Goal: Transaction & Acquisition: Book appointment/travel/reservation

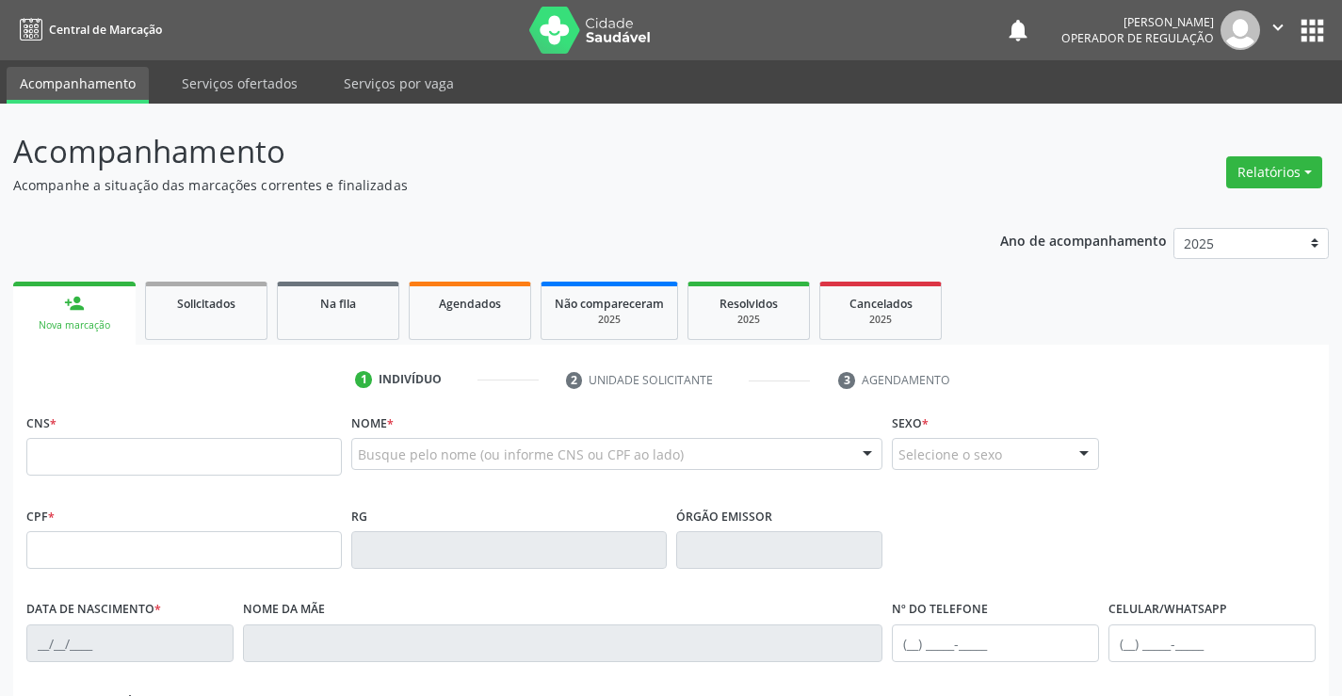
click at [156, 447] on input "text" at bounding box center [184, 457] width 316 height 38
type input "702 6062 4299 3746"
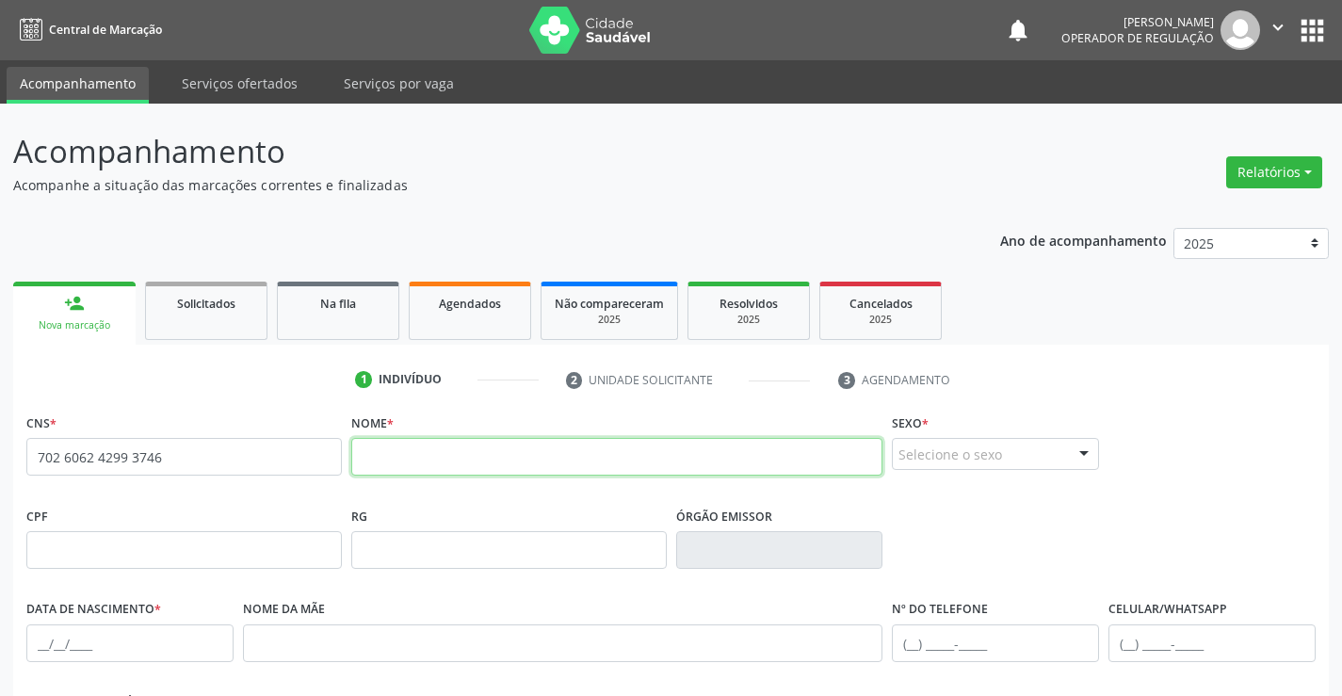
click at [425, 454] on input "text" at bounding box center [617, 457] width 532 height 38
type input "BENTO GUIMARAES VIEIRA"
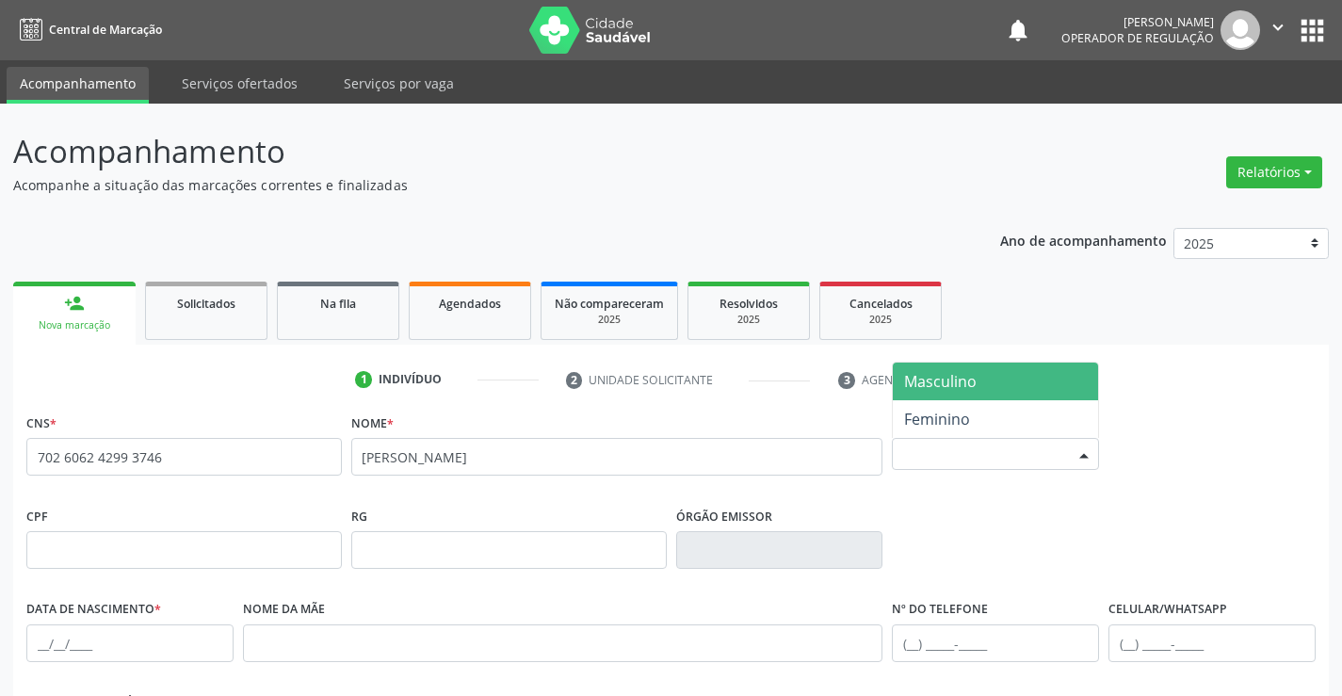
click at [1023, 444] on div "Selecione o sexo" at bounding box center [995, 454] width 207 height 32
click at [1003, 374] on span "Masculino" at bounding box center [995, 382] width 205 height 38
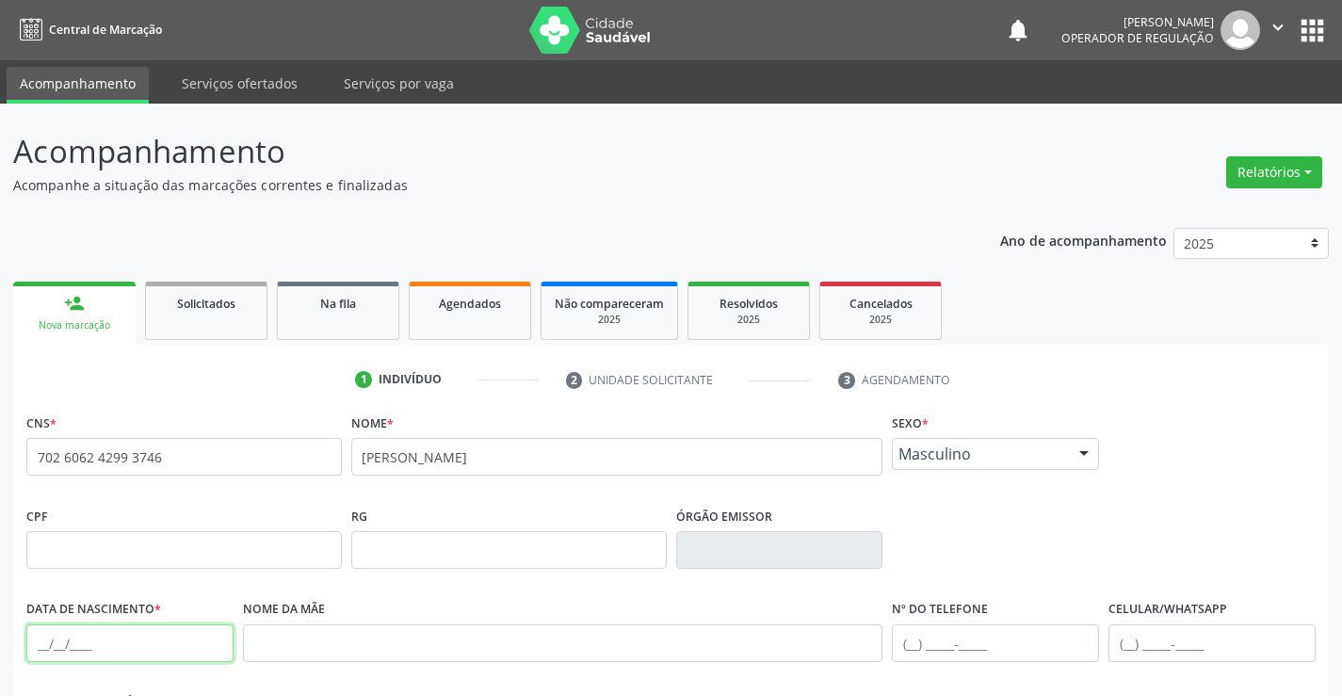
click at [93, 645] on input "text" at bounding box center [129, 644] width 207 height 38
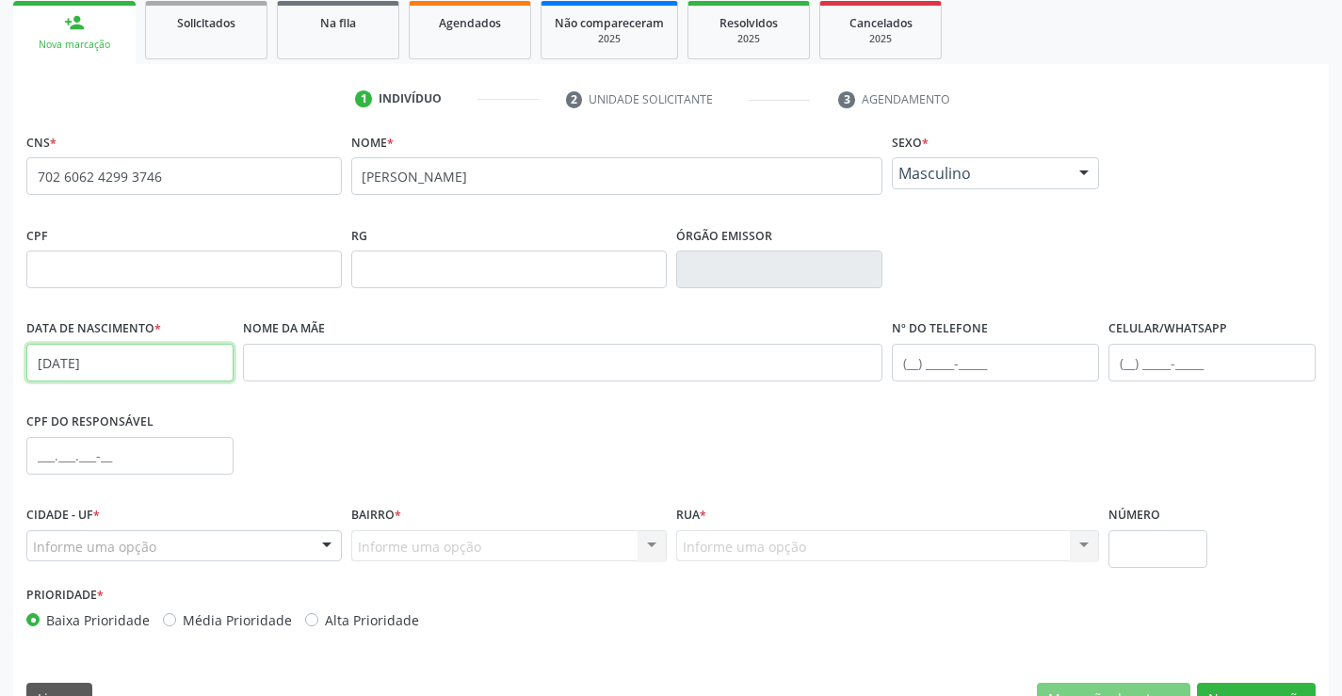
scroll to position [325, 0]
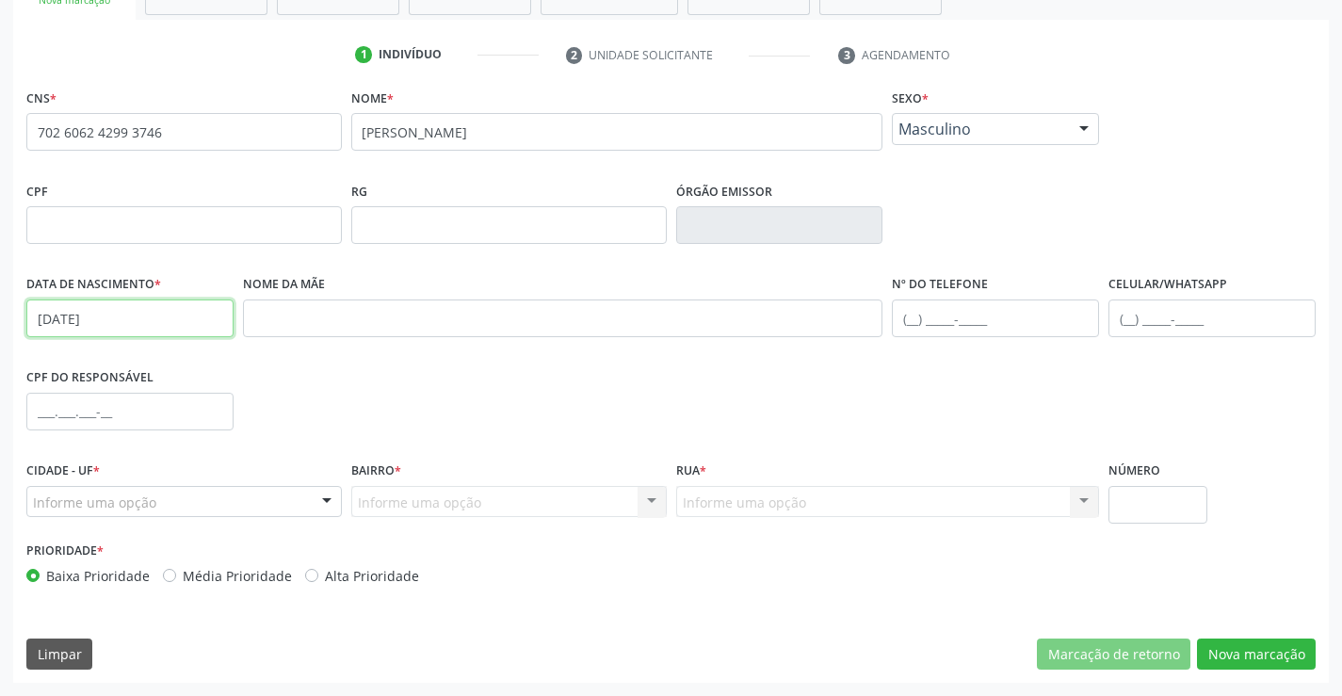
type input "02/02/2025"
click at [1197, 310] on input "text" at bounding box center [1212, 319] width 207 height 38
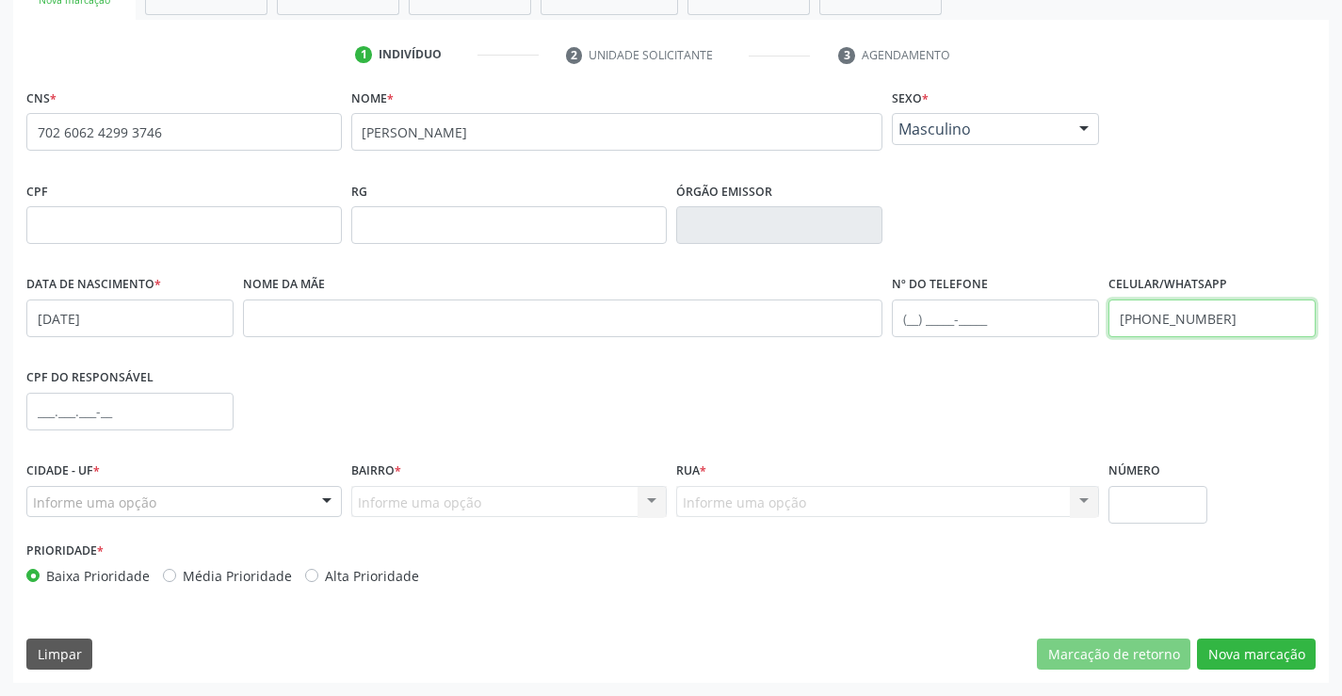
type input "(74) 9928-8539"
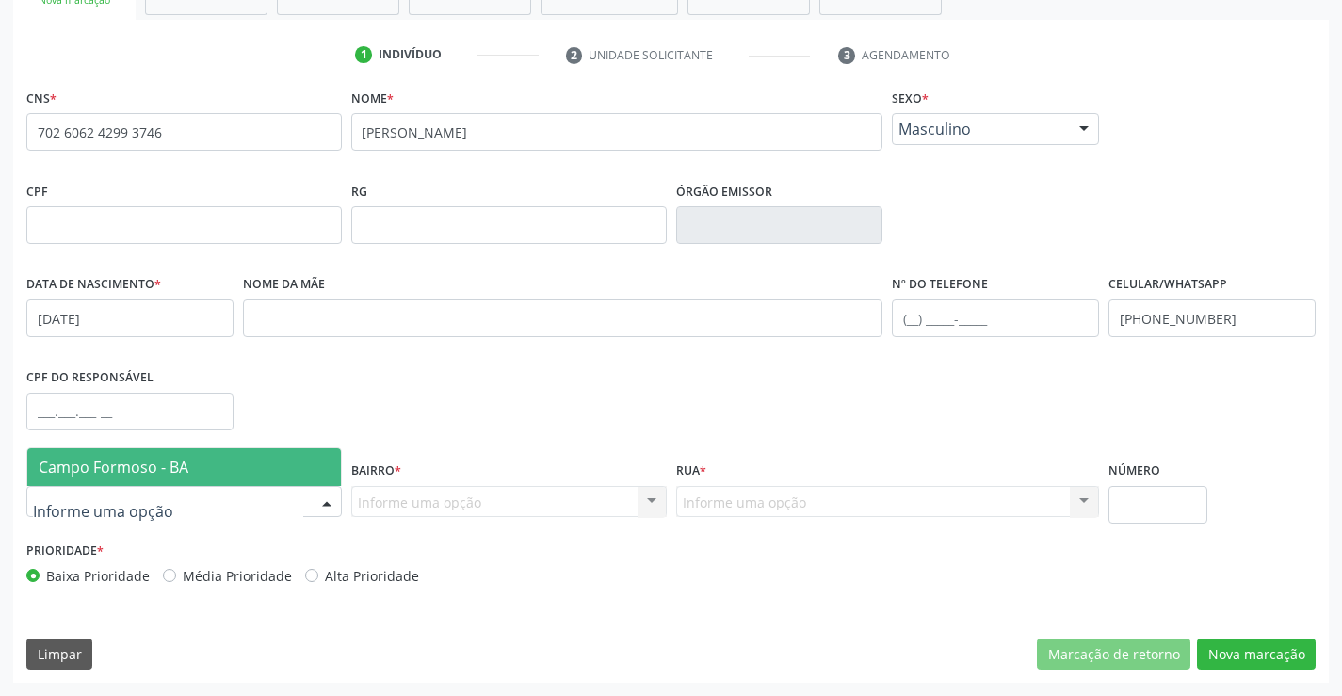
click at [227, 500] on div at bounding box center [184, 502] width 316 height 32
click at [231, 457] on span "Campo Formoso - BA" at bounding box center [184, 467] width 314 height 38
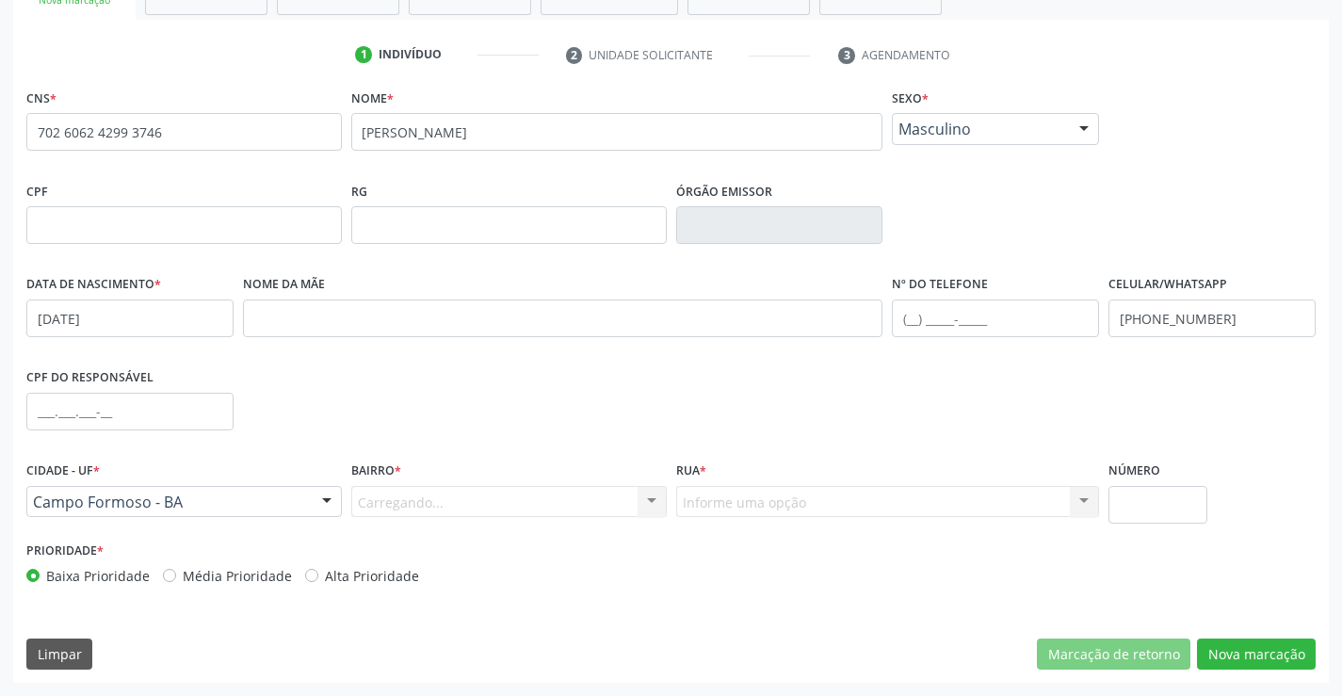
click at [421, 499] on div "Carregando... Nenhum resultado encontrado para: " " Nenhuma opção encontrada. D…" at bounding box center [509, 502] width 316 height 32
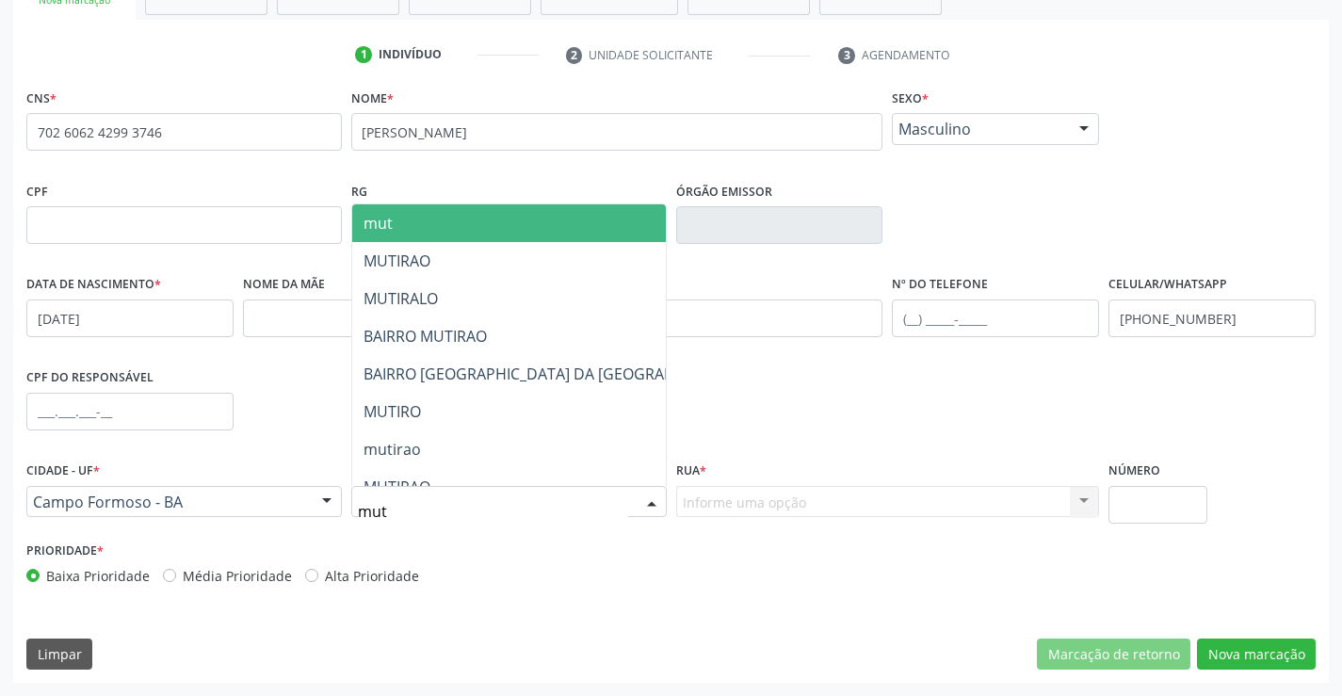
type input "muti"
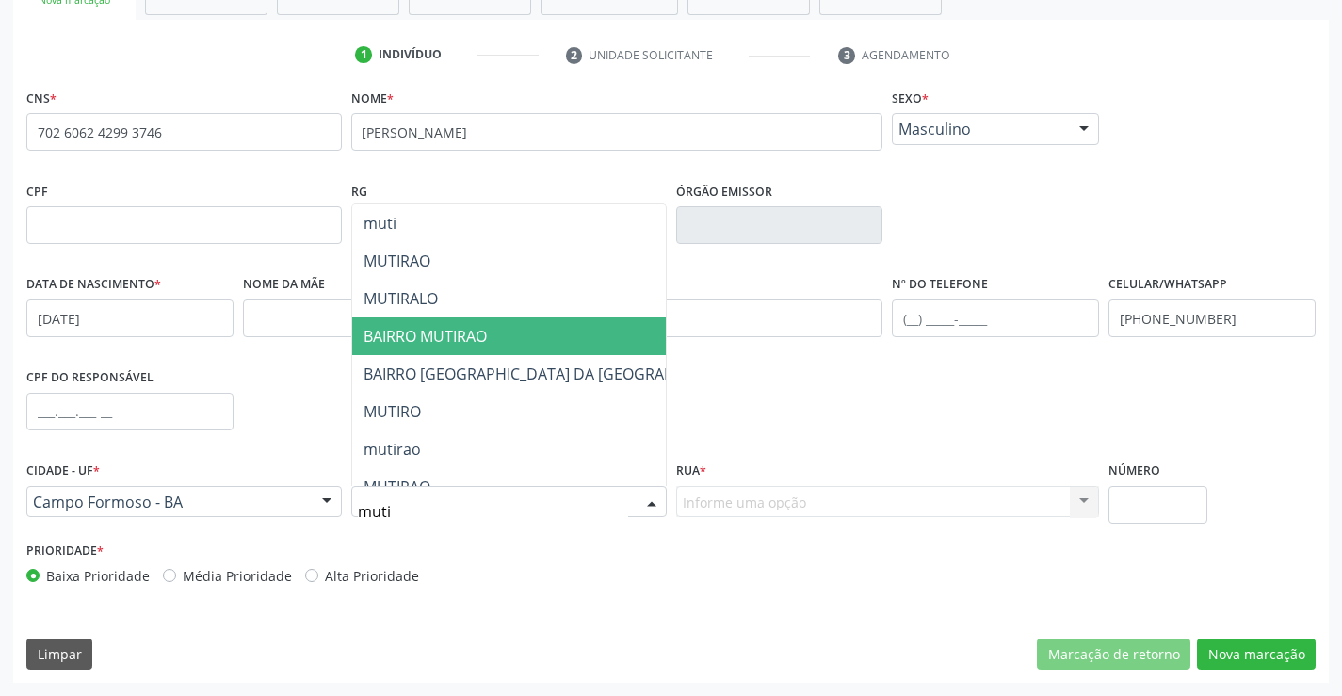
click at [491, 329] on span "BAIRRO MUTIRAO" at bounding box center [555, 336] width 407 height 38
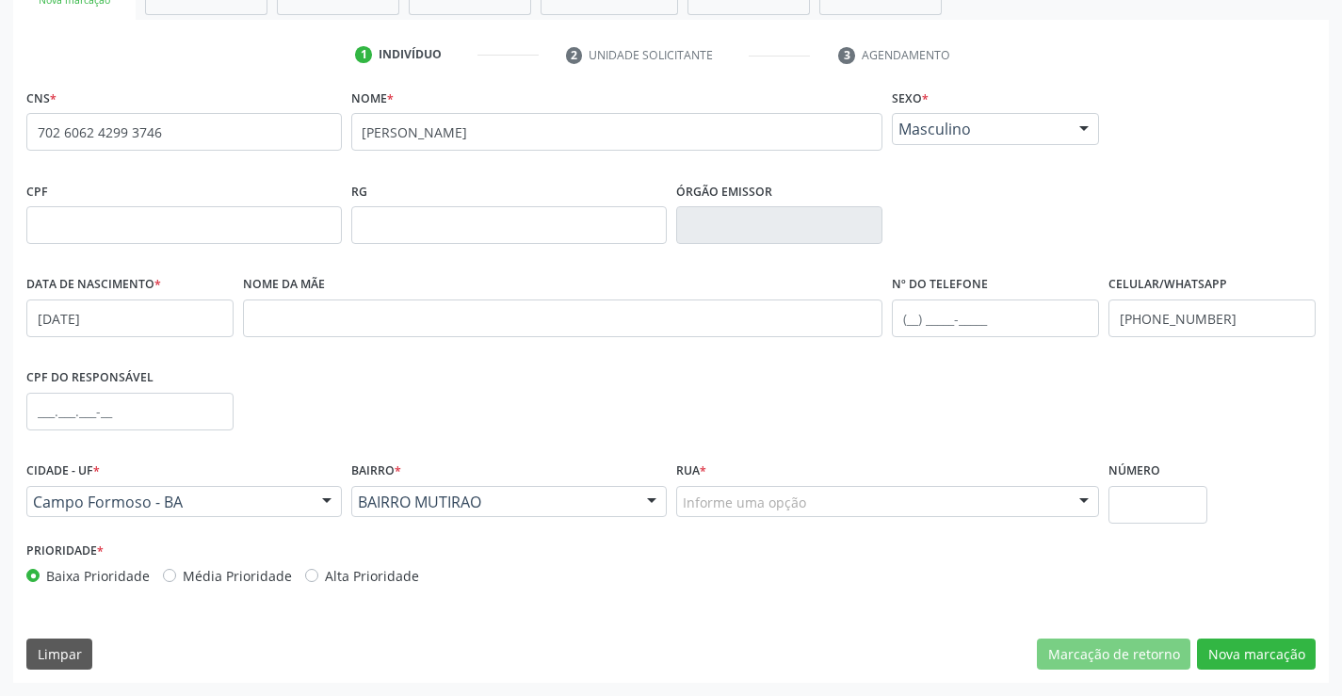
click at [777, 512] on div "Informe uma opção" at bounding box center [888, 502] width 424 height 32
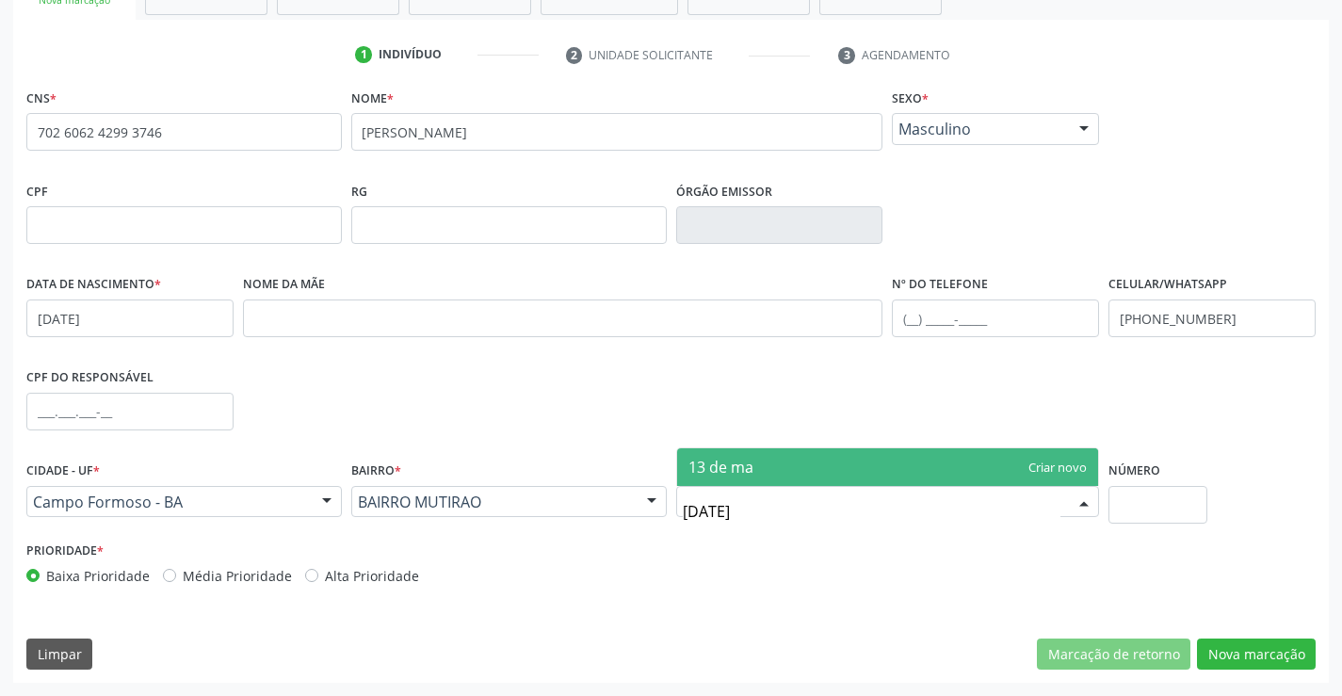
type input "13 de maio"
click at [837, 467] on span "13 de maio" at bounding box center [888, 467] width 422 height 38
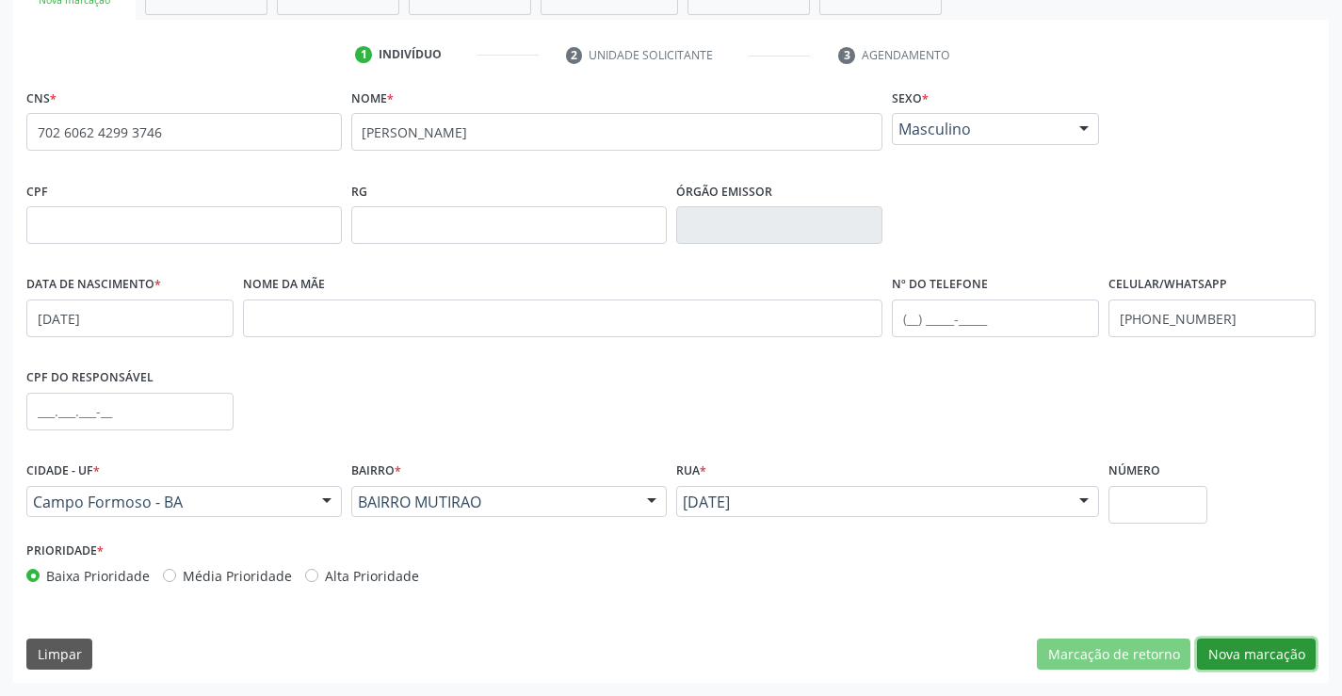
click at [1275, 642] on button "Nova marcação" at bounding box center [1256, 655] width 119 height 32
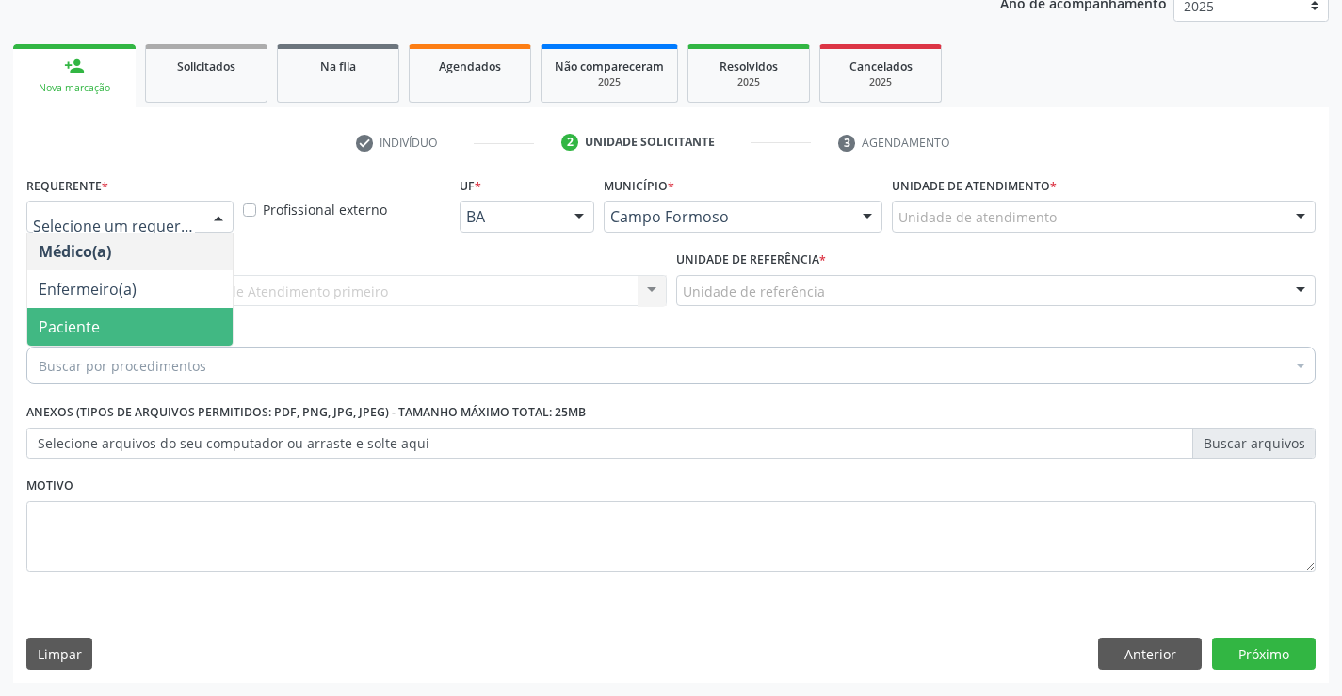
drag, startPoint x: 104, startPoint y: 321, endPoint x: 109, endPoint y: 308, distance: 14.3
click at [104, 322] on span "Paciente" at bounding box center [129, 327] width 205 height 38
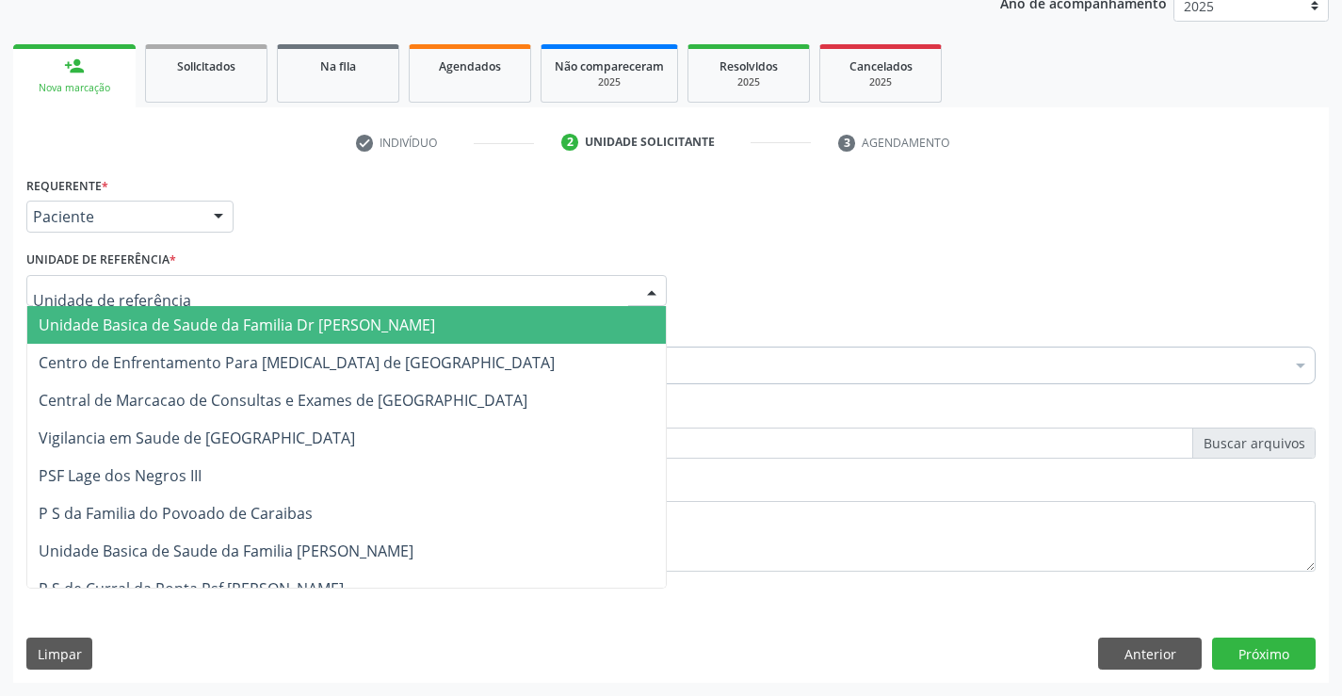
click at [139, 318] on span "Unidade Basica de Saude da Familia Dr [PERSON_NAME]" at bounding box center [237, 325] width 397 height 21
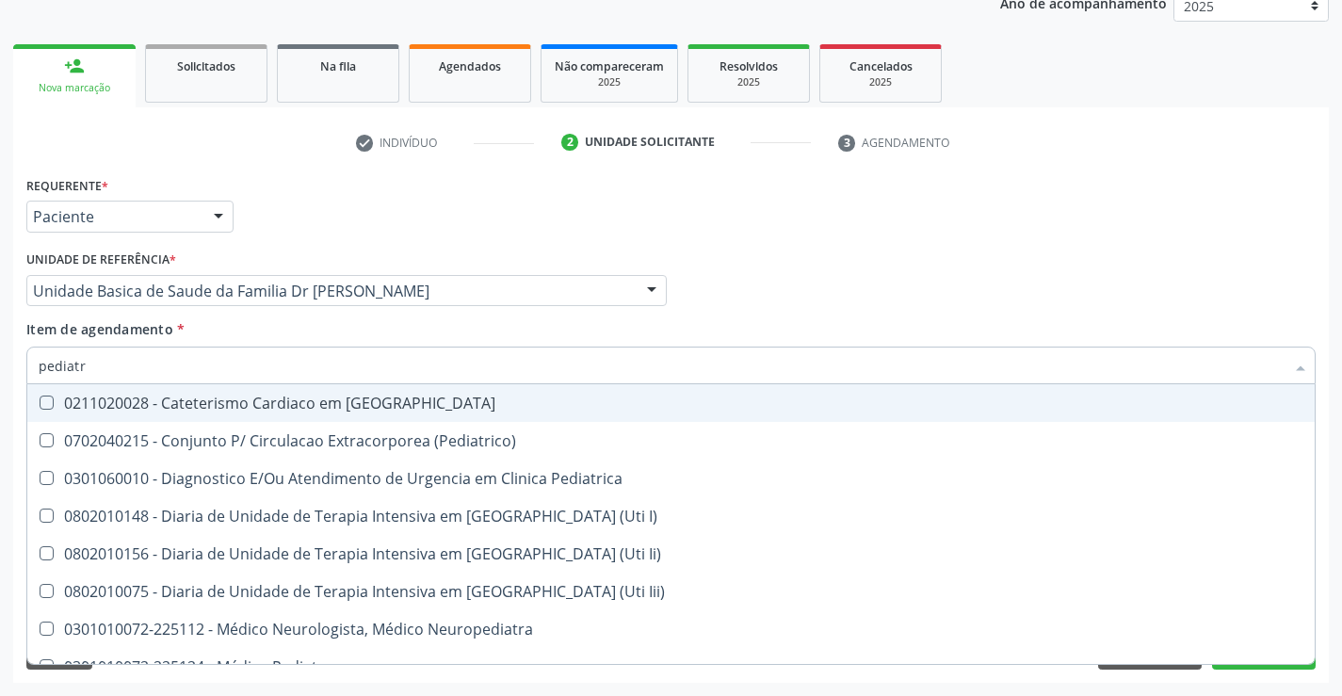
type input "pediatra"
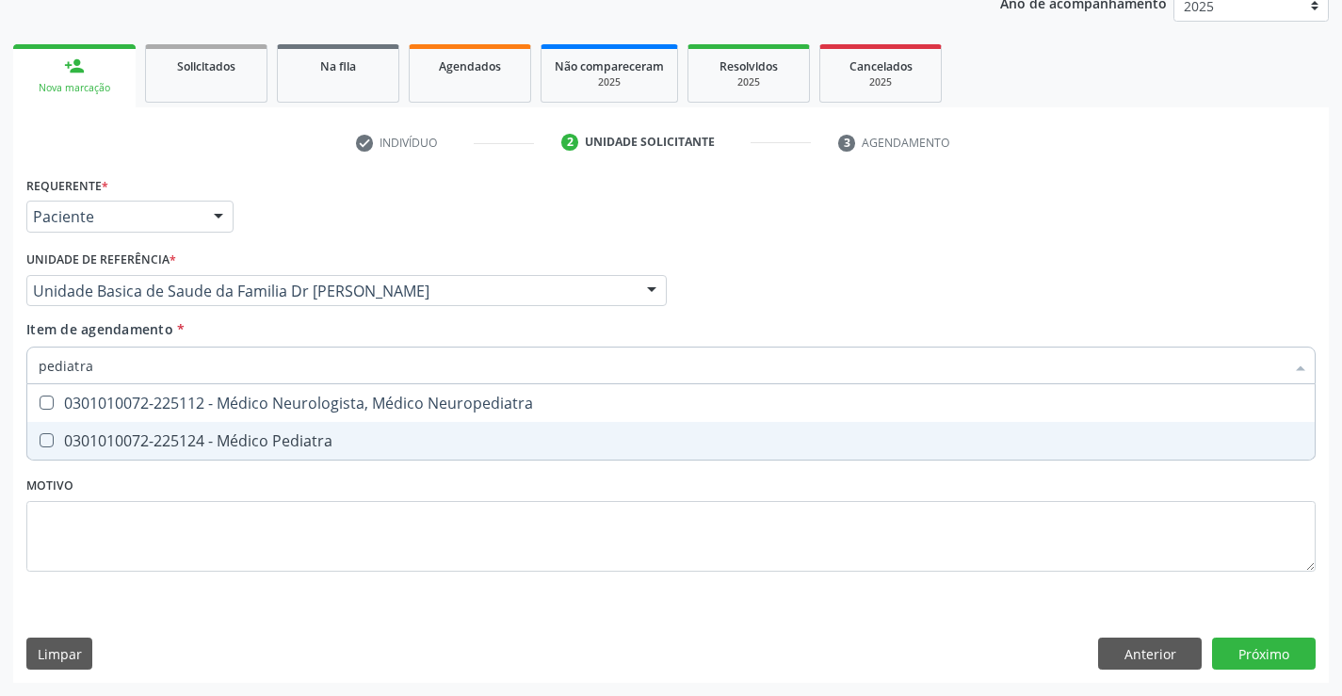
click at [268, 437] on div "0301010072-225124 - Médico Pediatra" at bounding box center [671, 440] width 1265 height 15
checkbox Pediatra "true"
click at [1254, 648] on div "Requerente * Paciente Médico(a) Enfermeiro(a) Paciente Nenhum resultado encontr…" at bounding box center [671, 427] width 1316 height 512
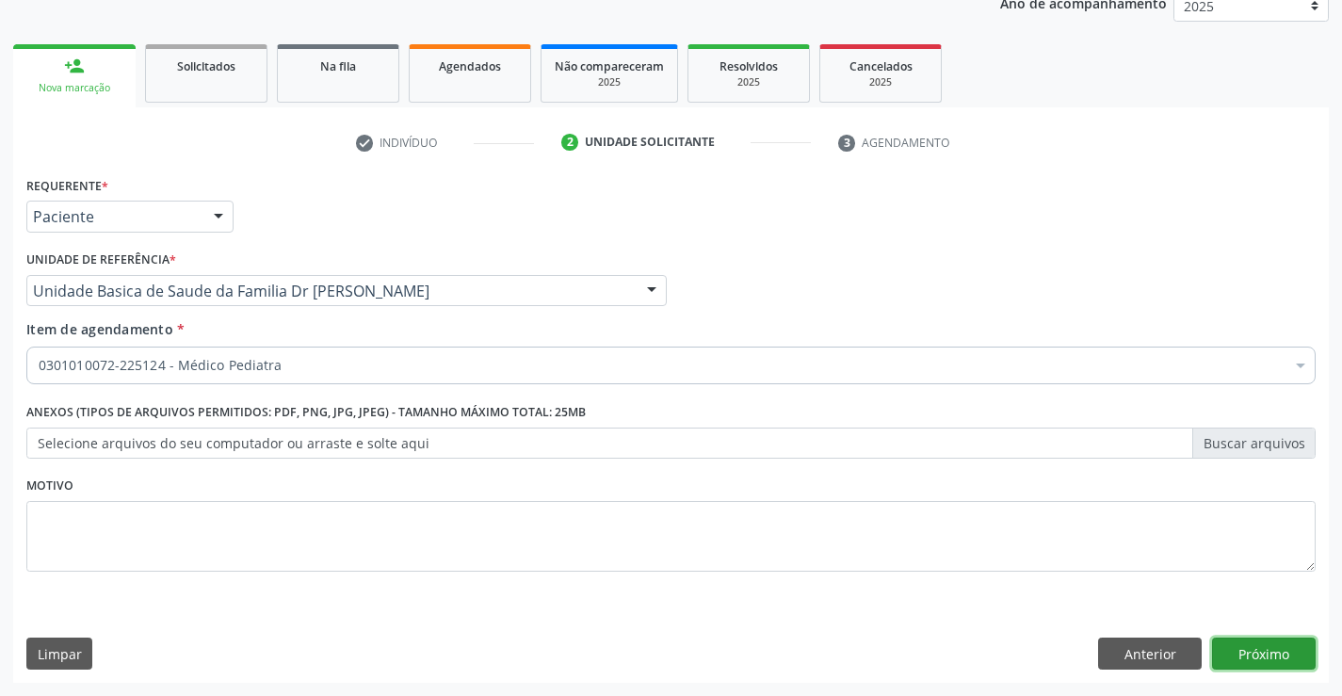
click at [1268, 646] on button "Próximo" at bounding box center [1264, 654] width 104 height 32
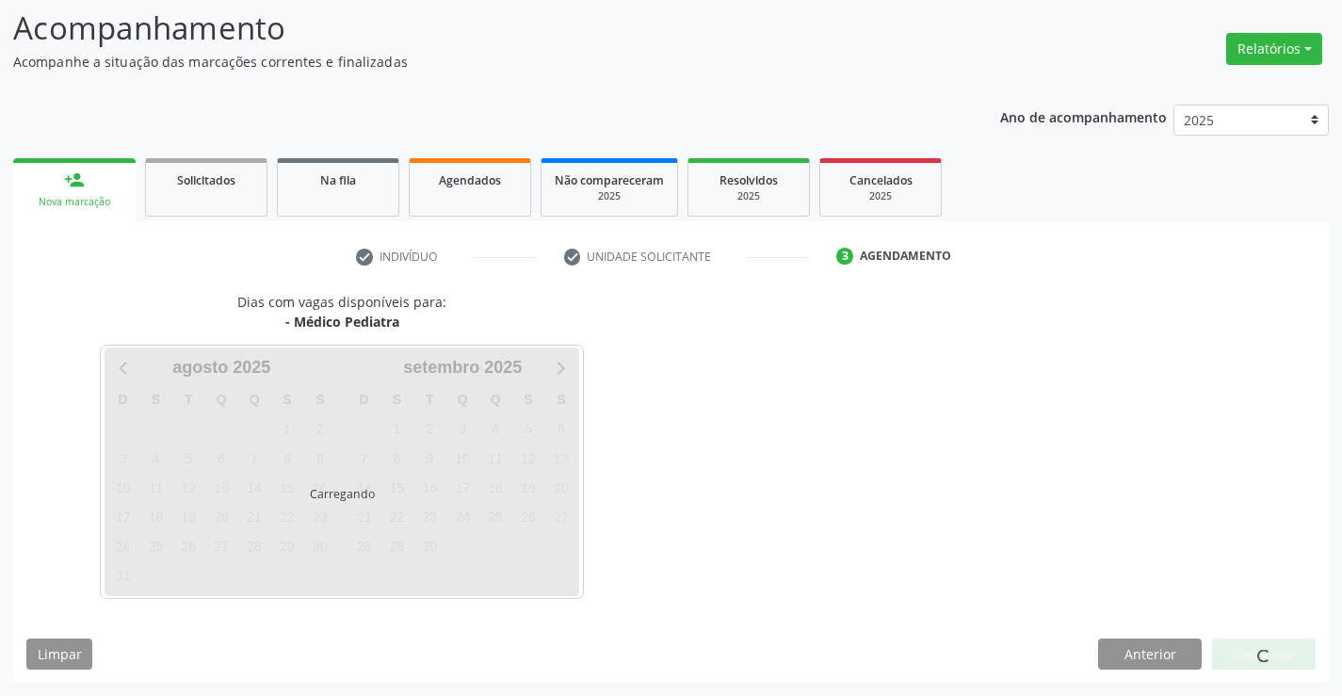
scroll to position [123, 0]
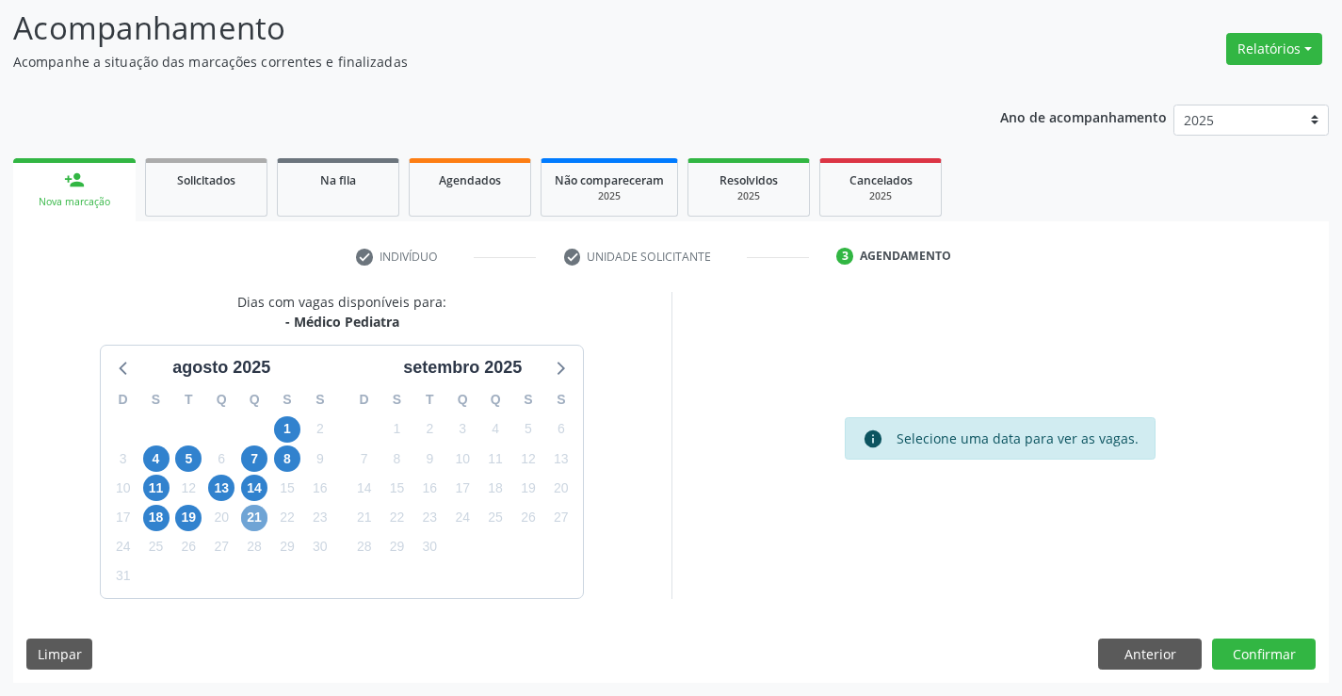
click at [262, 514] on span "21" at bounding box center [254, 518] width 26 height 26
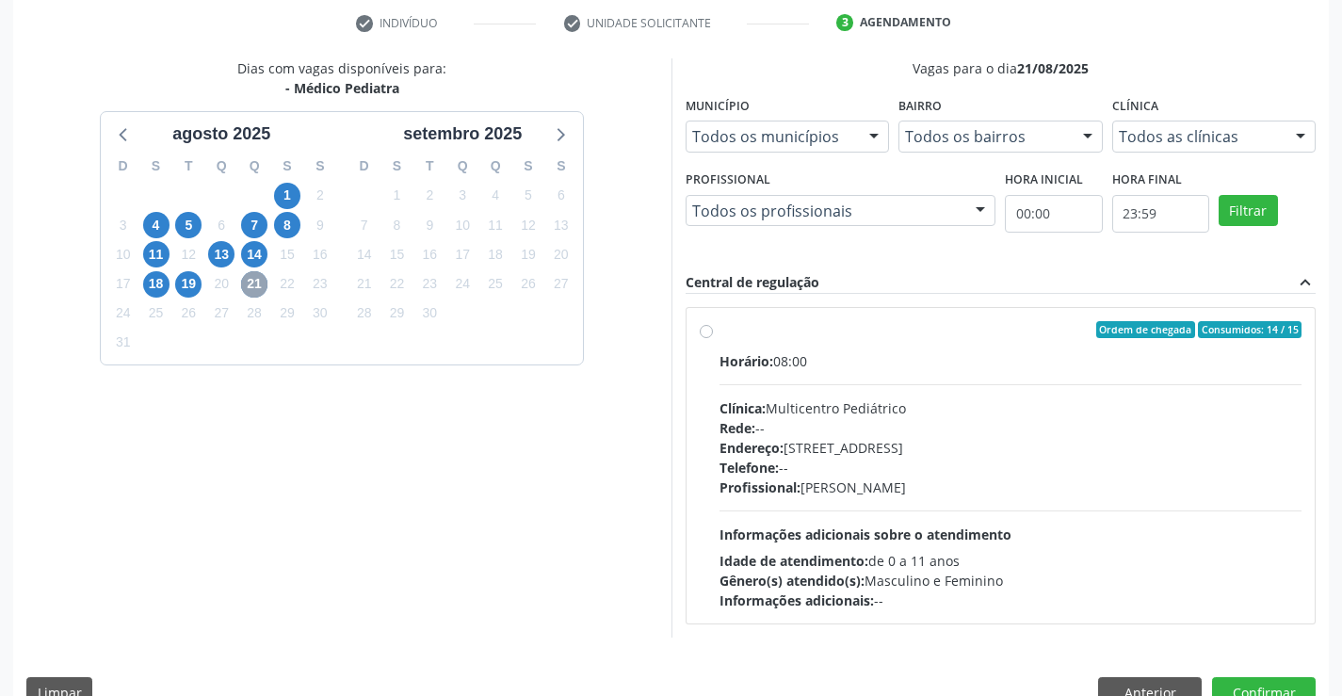
scroll to position [396, 0]
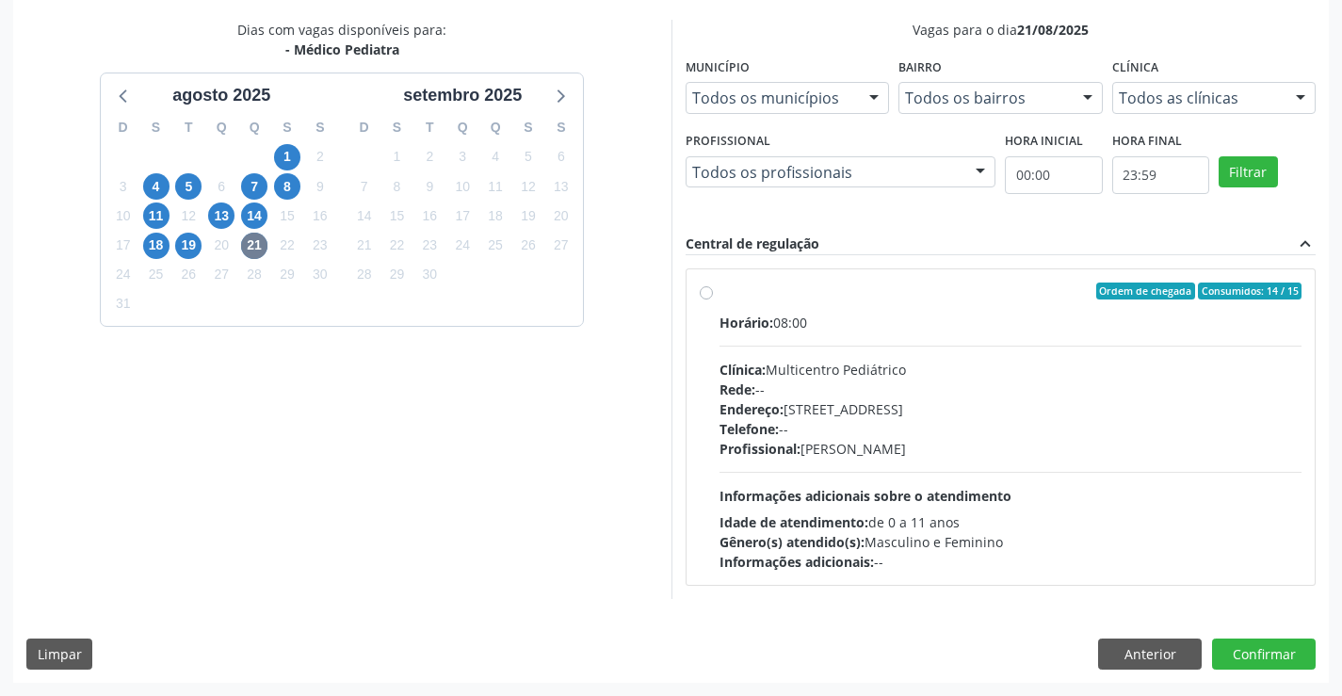
click at [903, 305] on label "Ordem de chegada Consumidos: 14 / 15 Horário: 08:00 Clínica: Multicentro Pediát…" at bounding box center [1011, 427] width 583 height 289
click at [713, 300] on input "Ordem de chegada Consumidos: 14 / 15 Horário: 08:00 Clínica: Multicentro Pediát…" at bounding box center [706, 291] width 13 height 17
radio input "true"
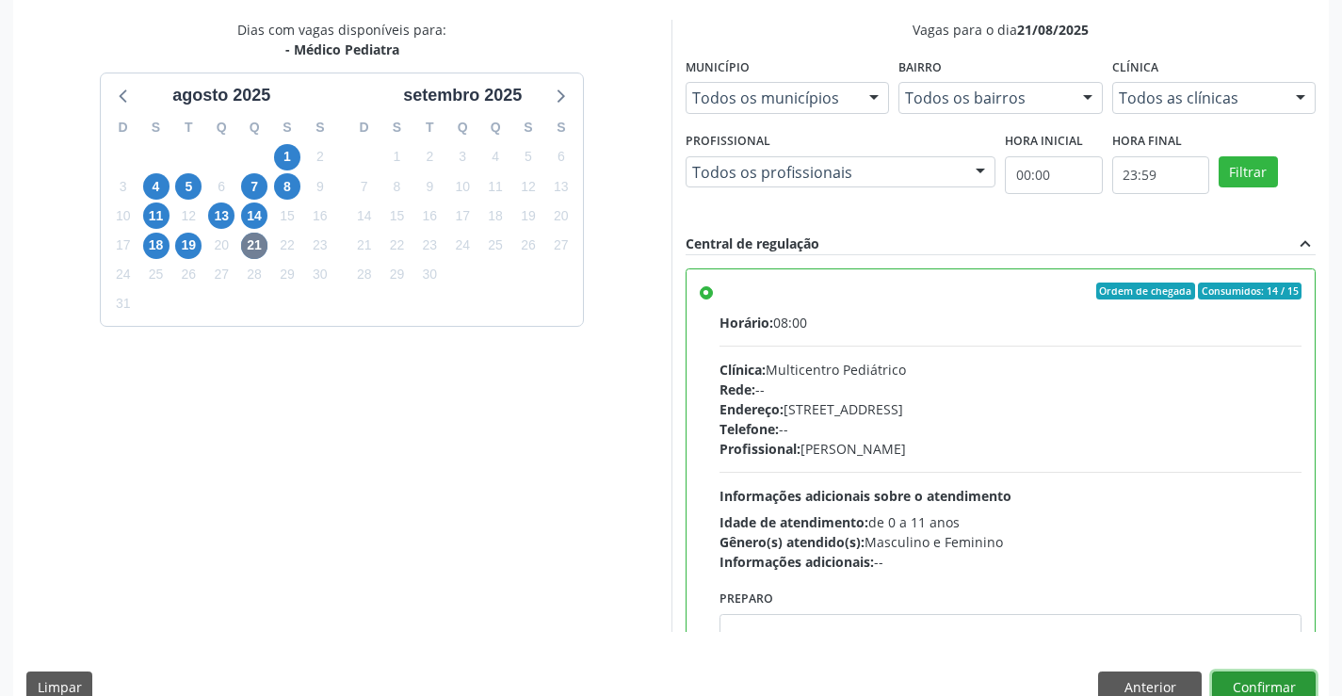
click at [1260, 685] on button "Confirmar" at bounding box center [1264, 688] width 104 height 32
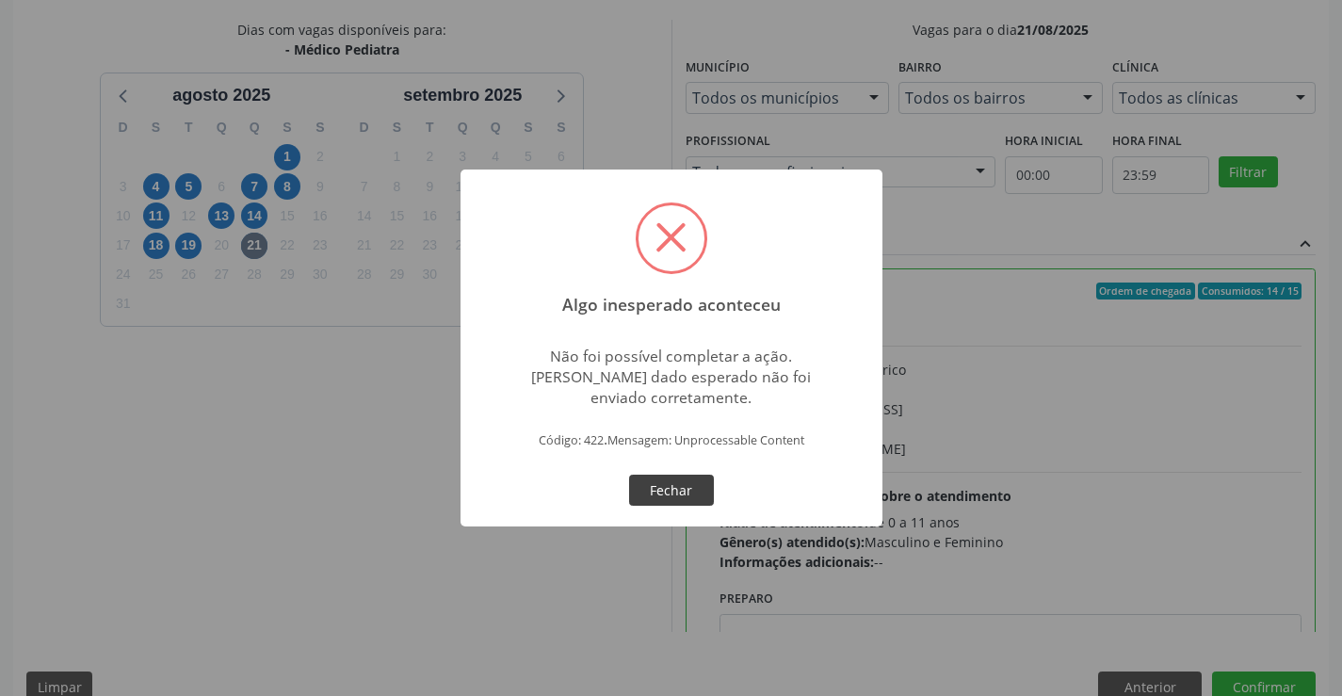
click at [674, 485] on button "Fechar" at bounding box center [671, 491] width 85 height 32
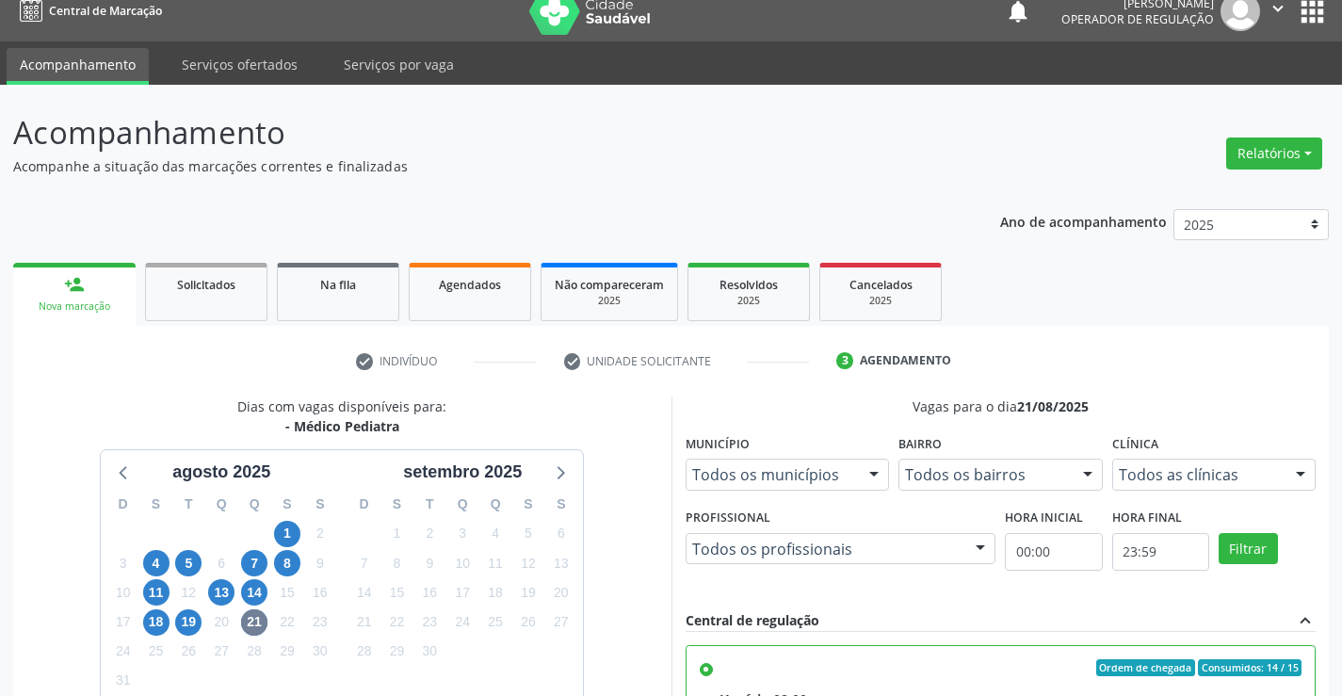
scroll to position [0, 0]
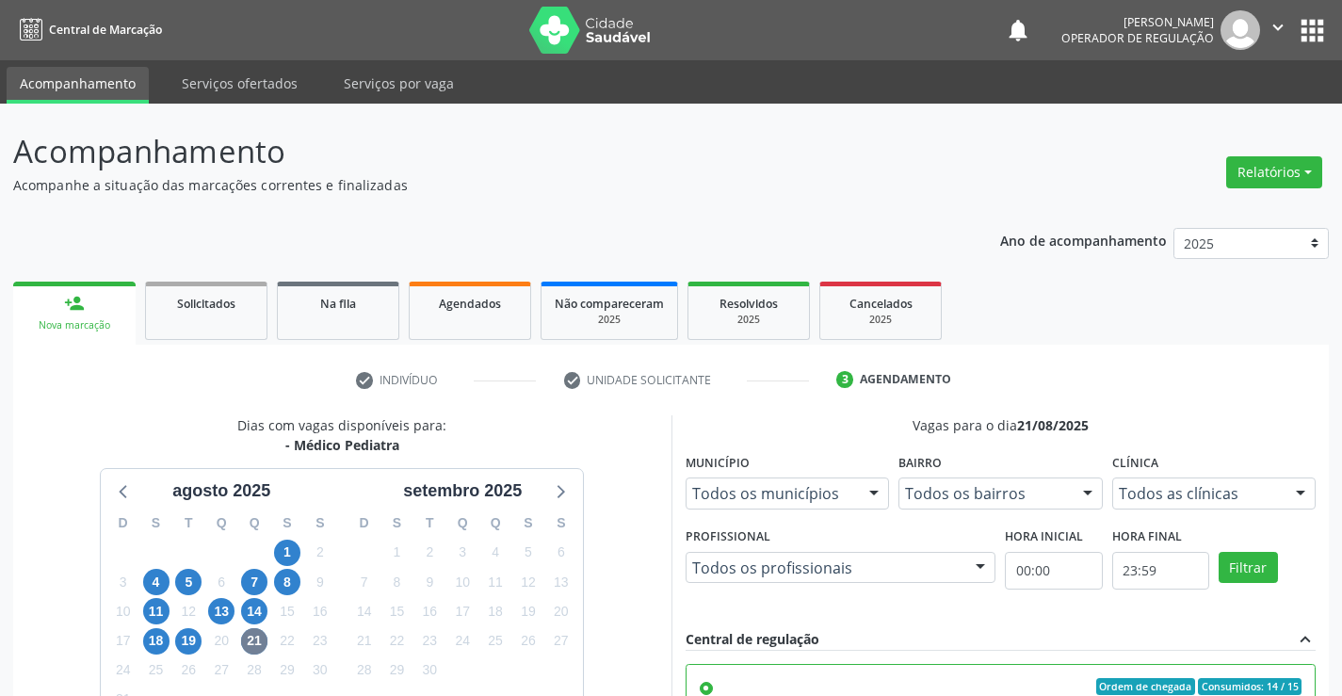
click at [89, 307] on link "person_add Nova marcação" at bounding box center [74, 313] width 122 height 63
click at [77, 309] on div "person_add" at bounding box center [74, 303] width 21 height 21
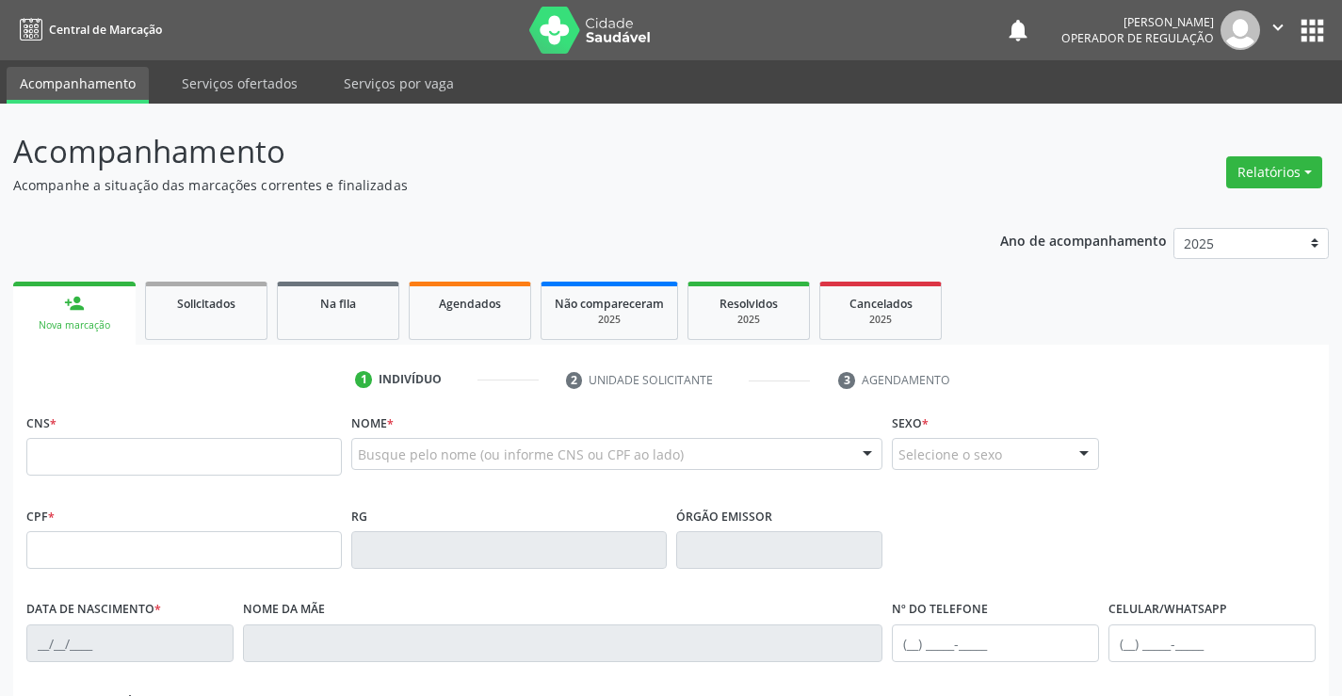
click at [111, 462] on input "text" at bounding box center [184, 457] width 316 height 38
type input "706 2097 9673 7770"
type input "351.356.205-59"
type input "0277225540"
type input "[DATE]"
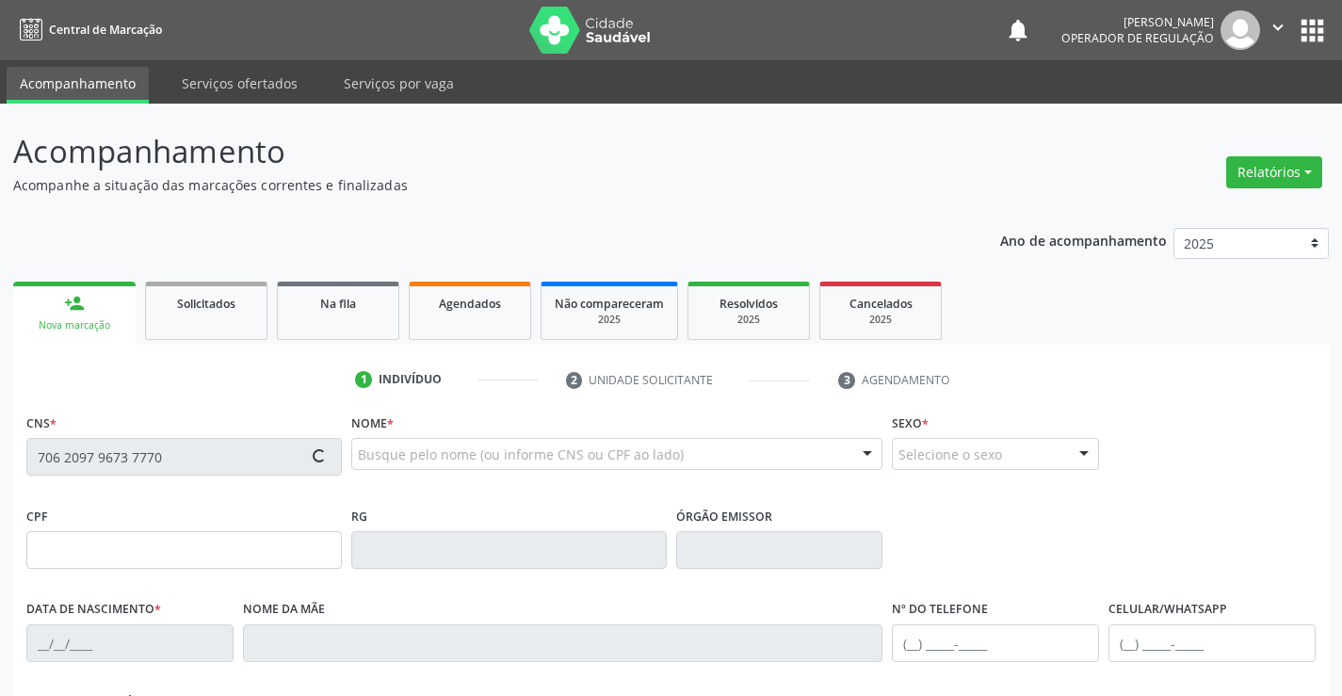
type input "[PHONE_NUMBER]"
type input "351.356.205-59"
type input "186"
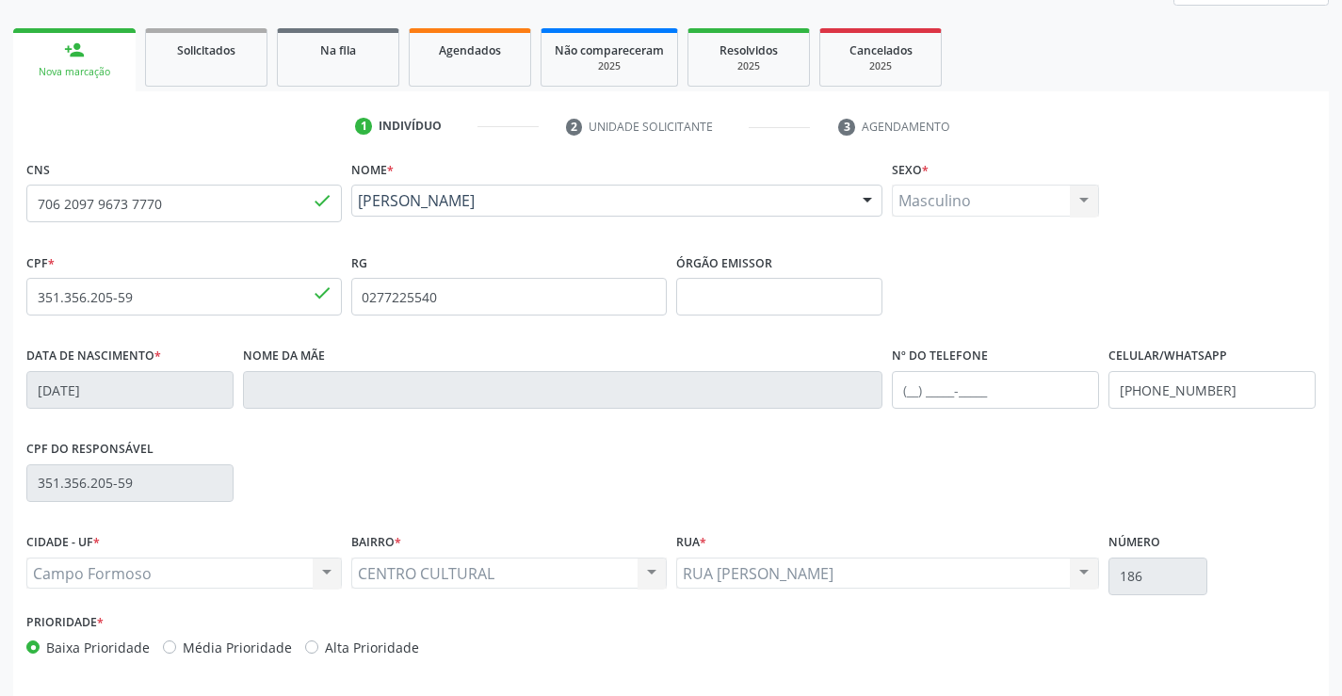
scroll to position [283, 0]
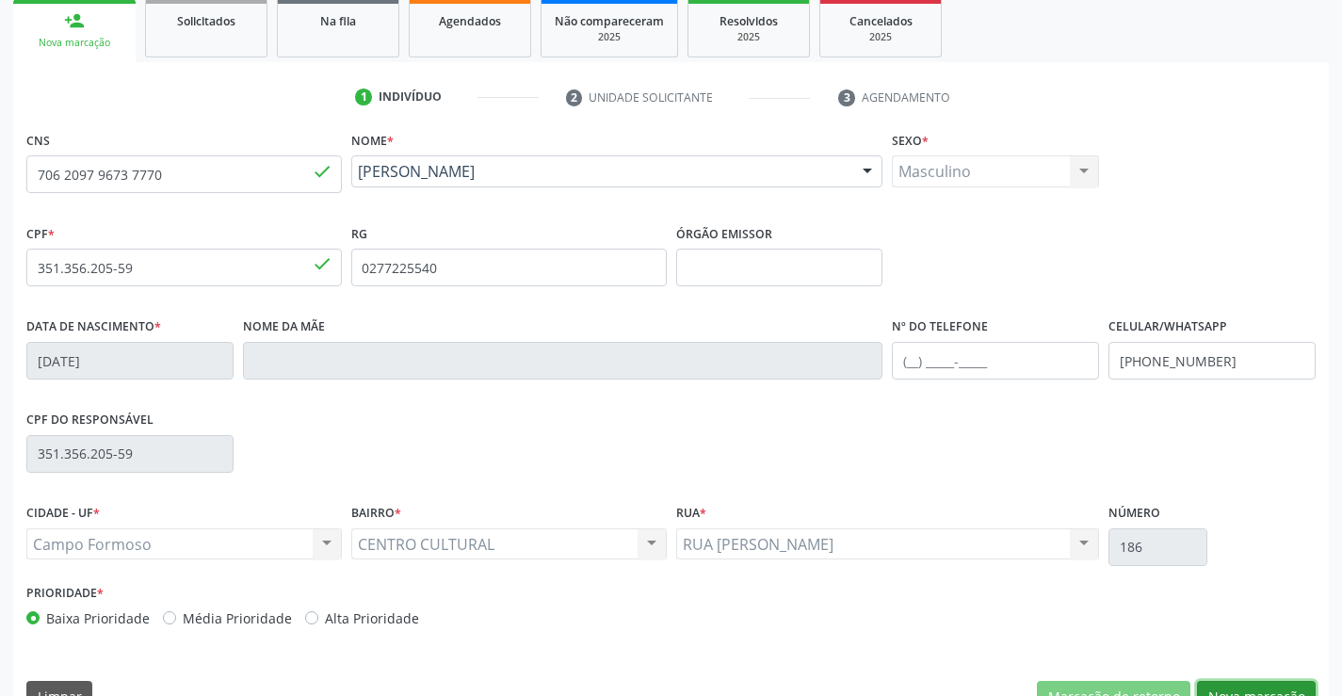
click at [1255, 686] on button "Nova marcação" at bounding box center [1256, 697] width 119 height 32
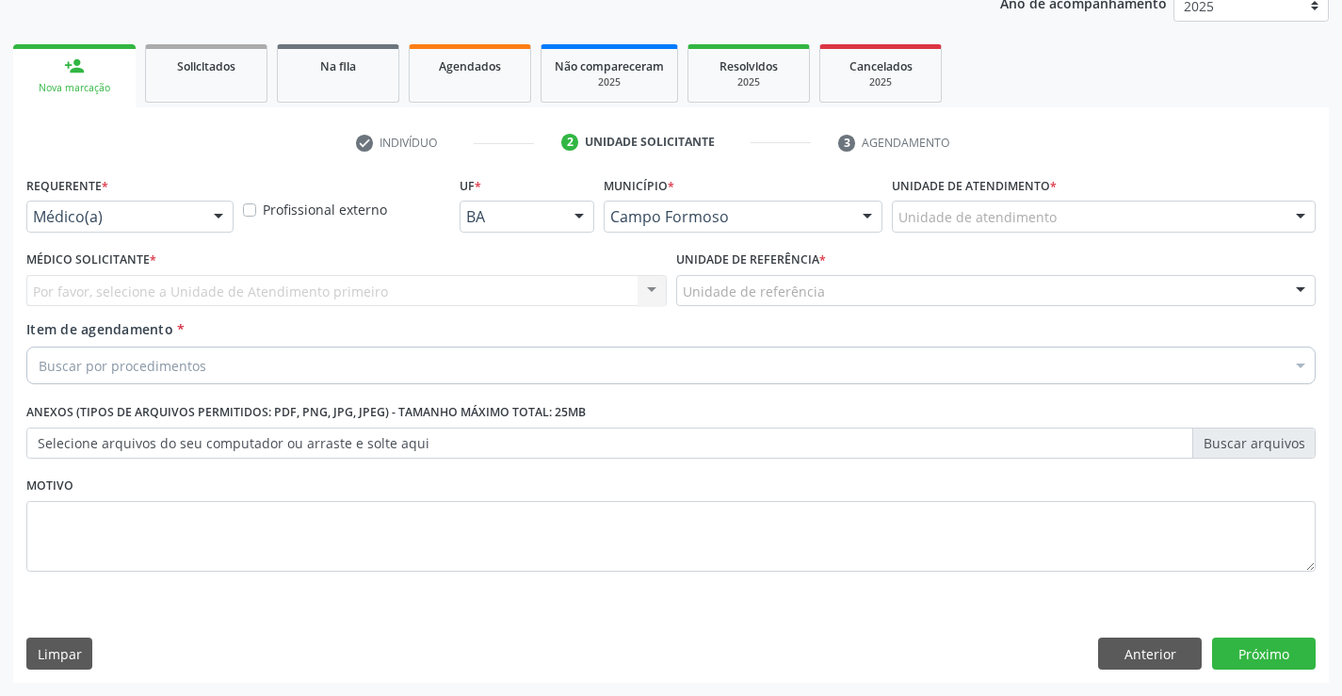
scroll to position [237, 0]
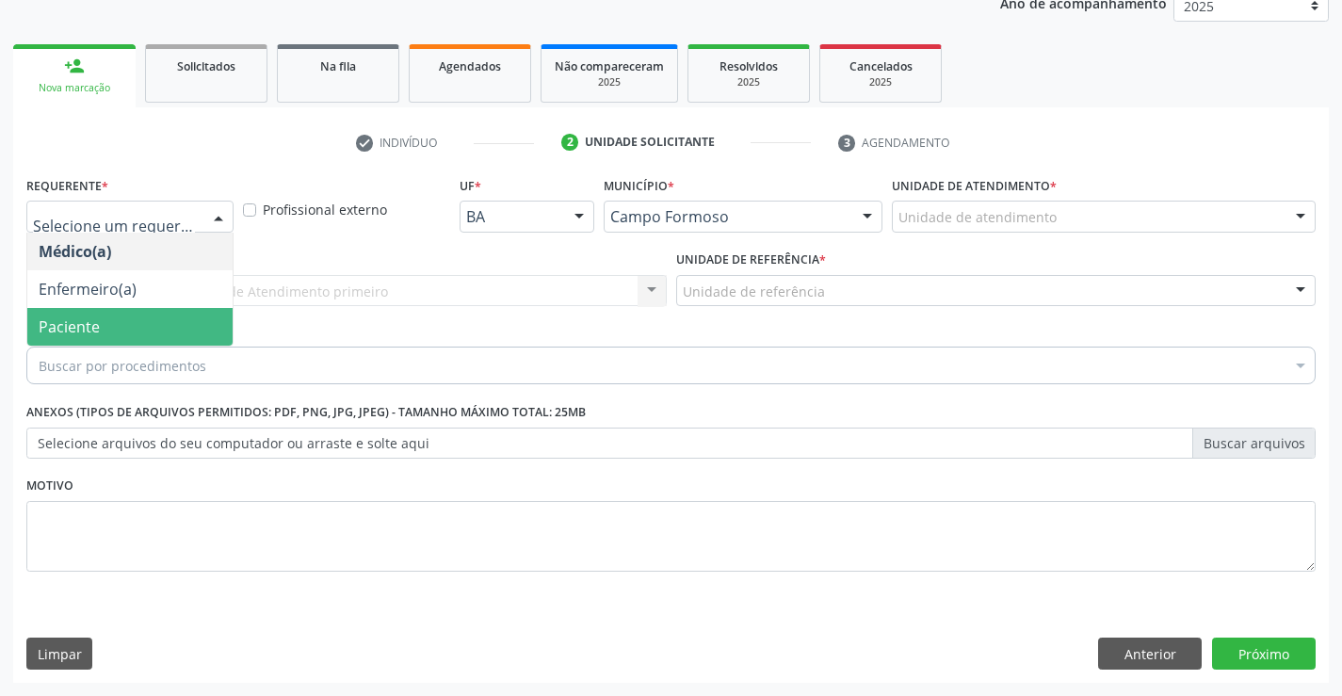
click at [101, 325] on span "Paciente" at bounding box center [129, 327] width 205 height 38
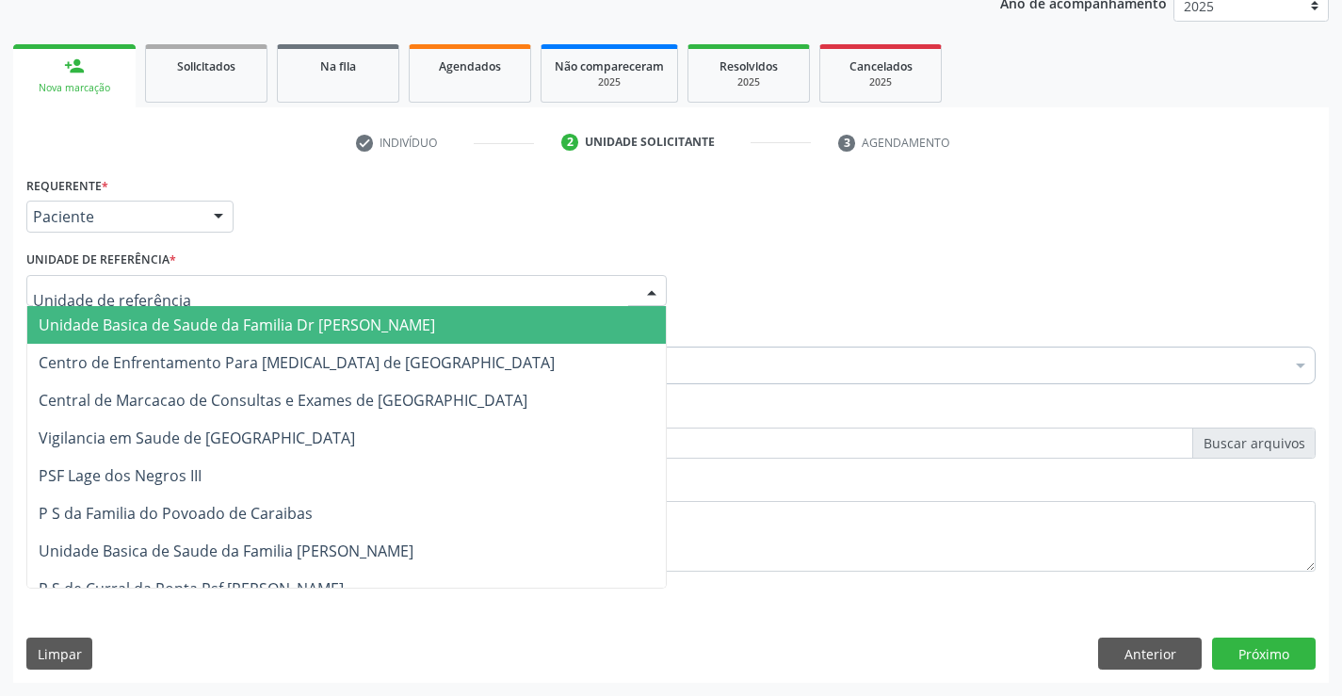
click at [151, 312] on span "Unidade Basica de Saude da Familia Dr [PERSON_NAME]" at bounding box center [346, 325] width 639 height 38
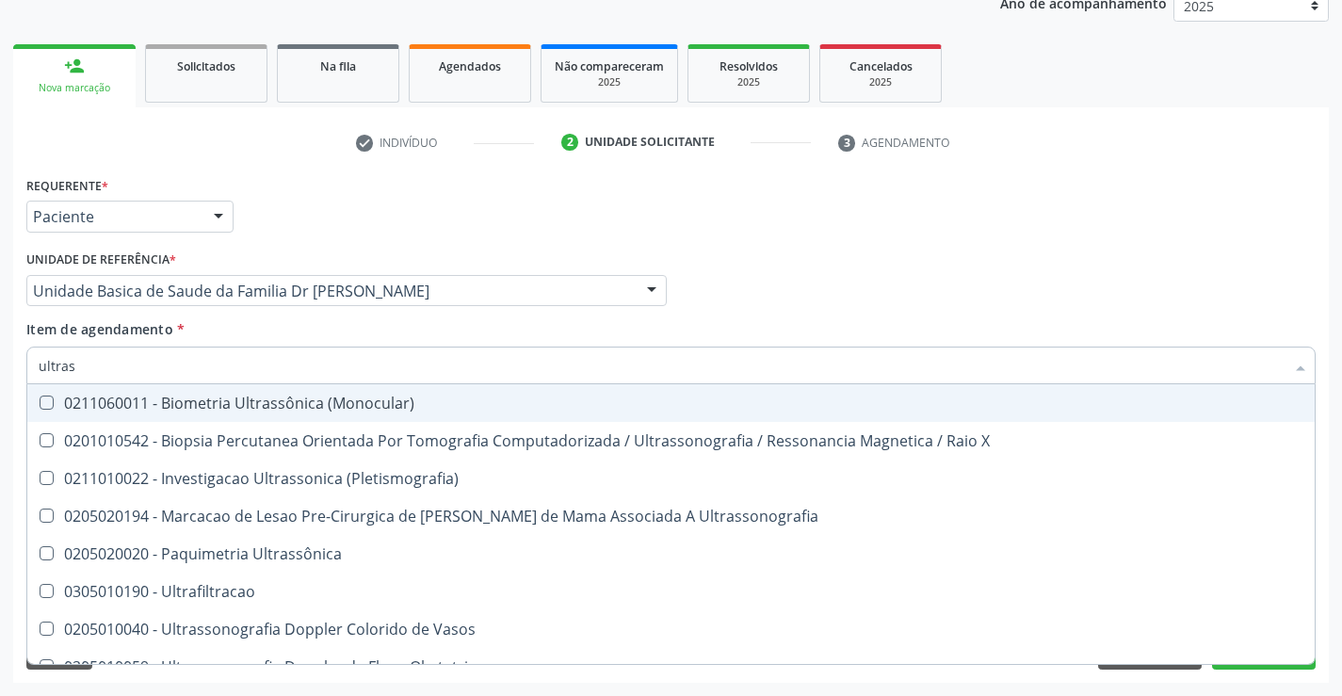
type input "ultrass"
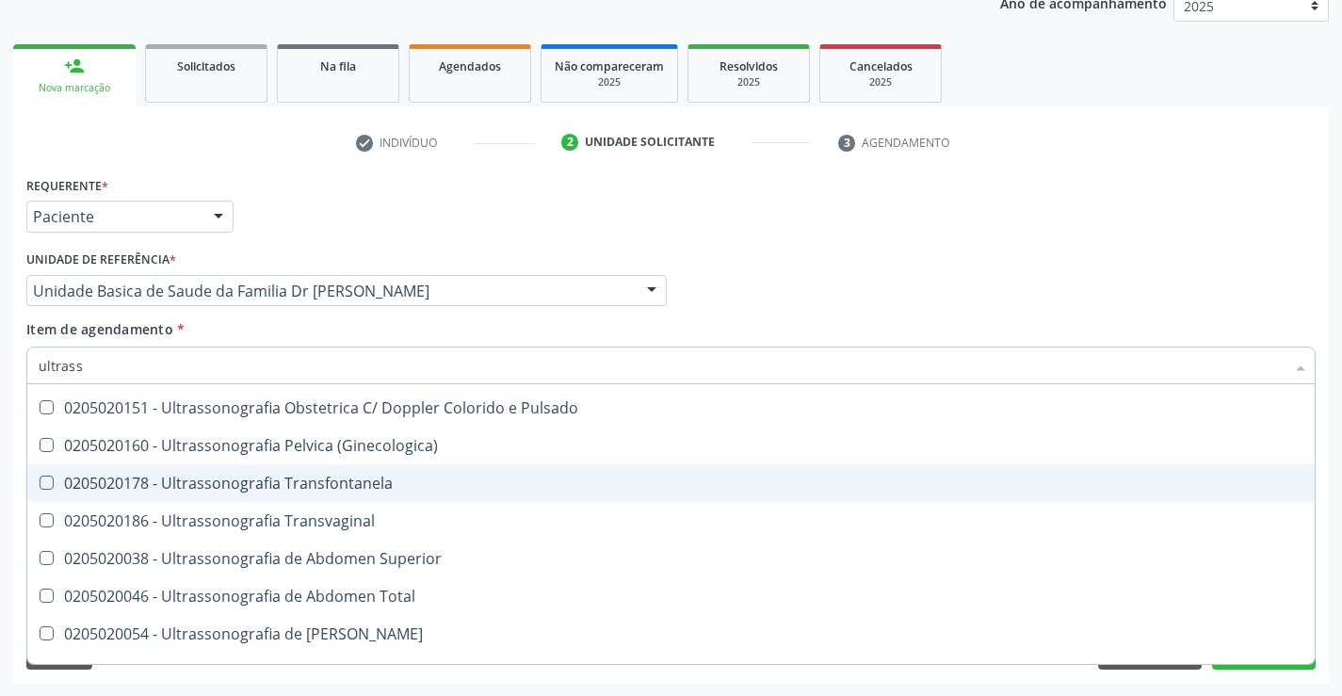
scroll to position [377, 0]
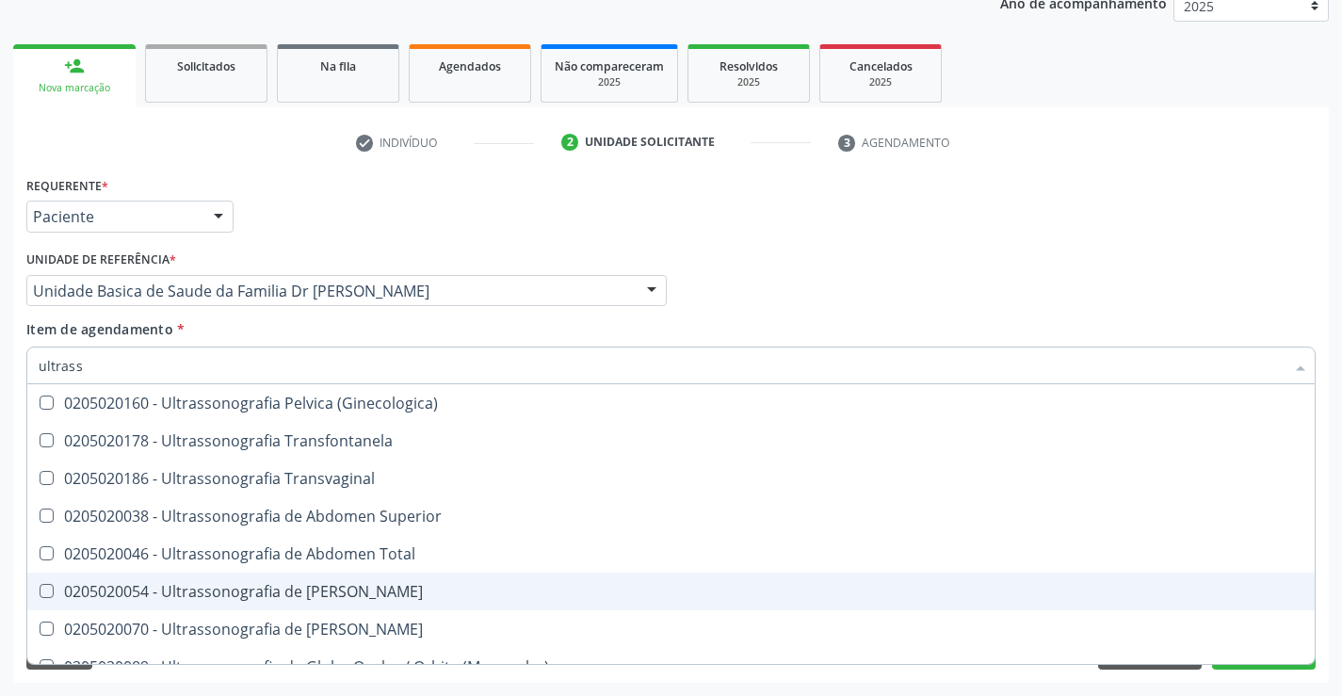
click at [463, 591] on div "0205020054 - Ultrassonografia de [PERSON_NAME]" at bounding box center [671, 591] width 1265 height 15
checkbox Urinario "true"
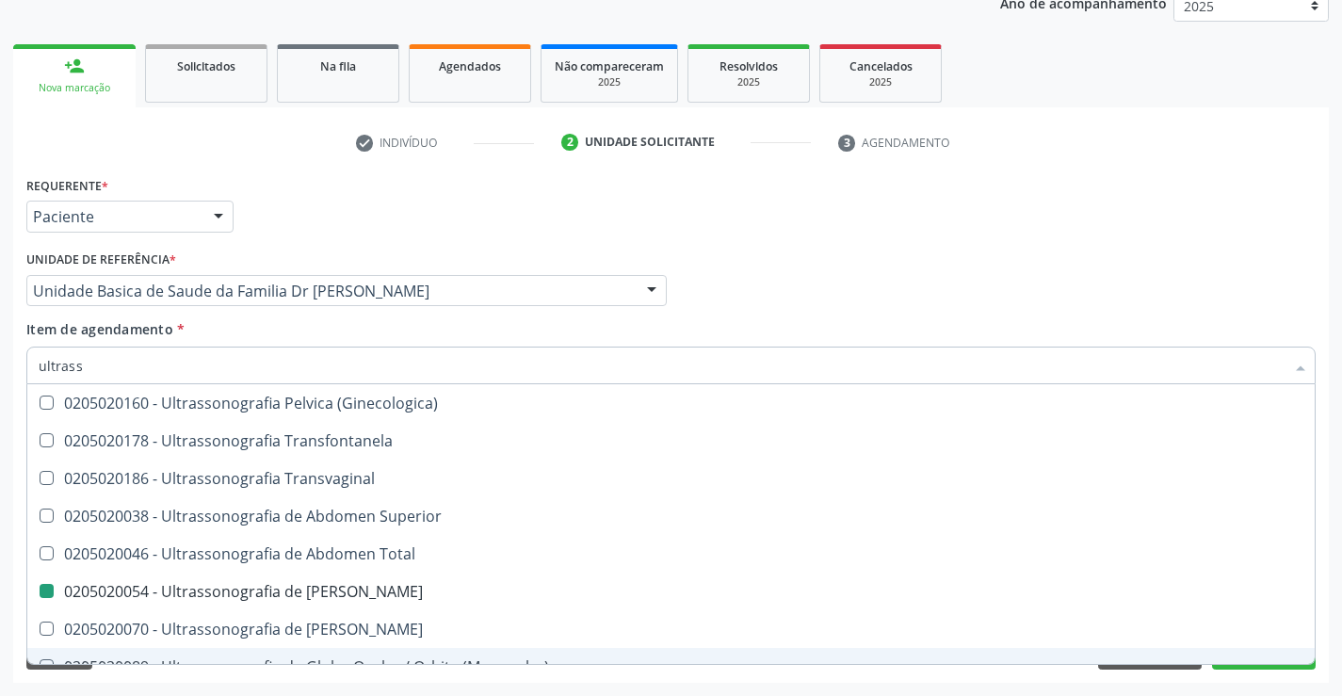
click at [1329, 597] on div "Acompanhamento Acompanhe a situação das marcações correntes e finalizadas Relat…" at bounding box center [671, 281] width 1342 height 830
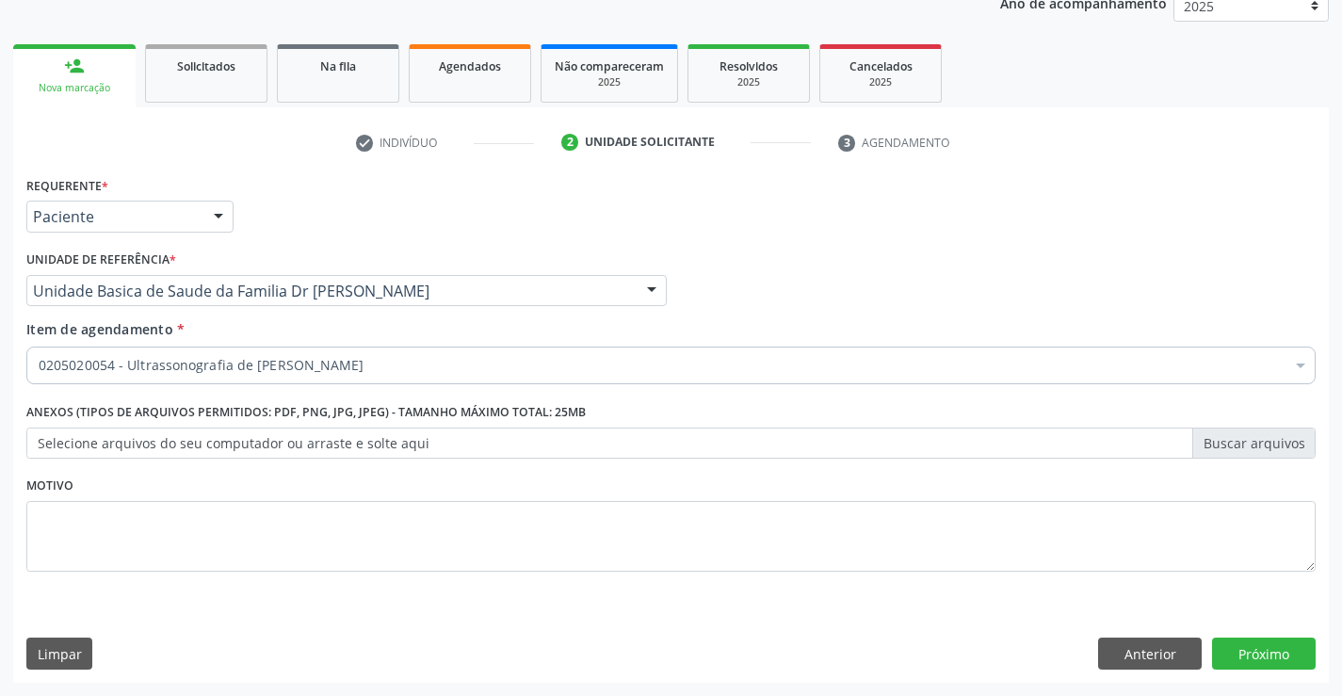
scroll to position [0, 0]
click at [1273, 652] on button "Próximo" at bounding box center [1264, 654] width 104 height 32
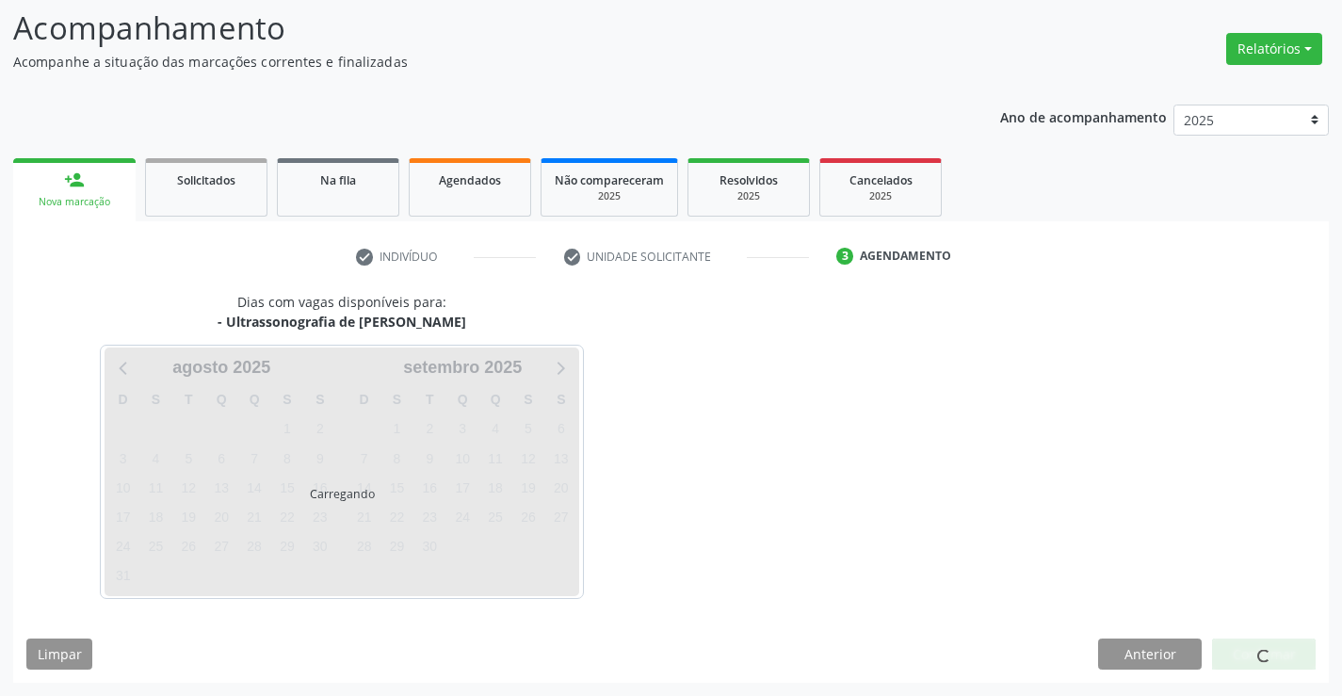
scroll to position [123, 0]
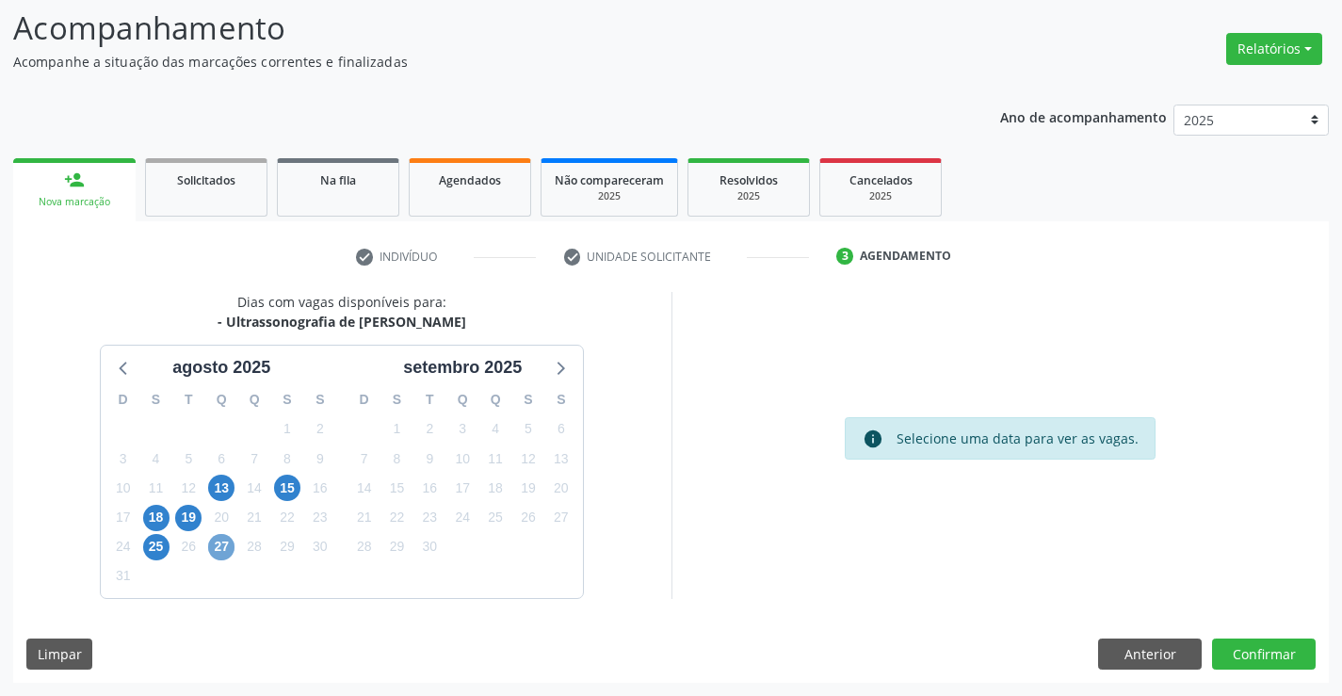
click at [221, 544] on span "27" at bounding box center [221, 547] width 26 height 26
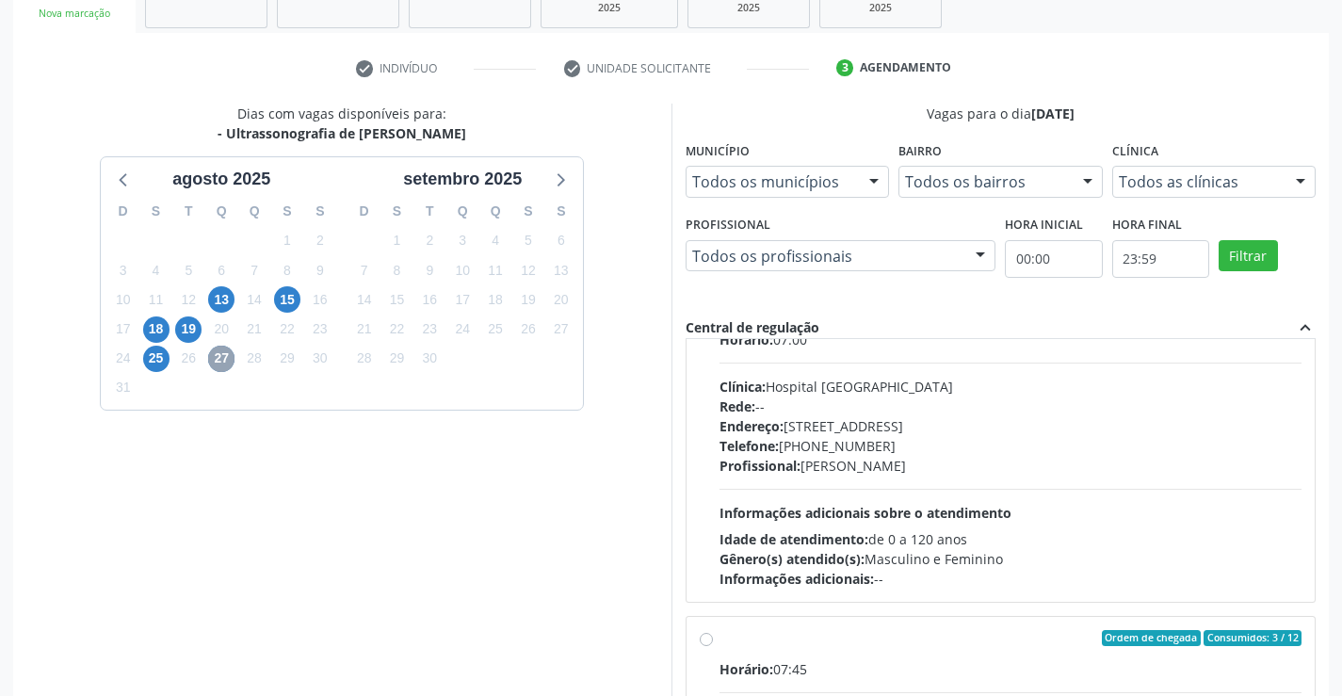
scroll to position [0, 0]
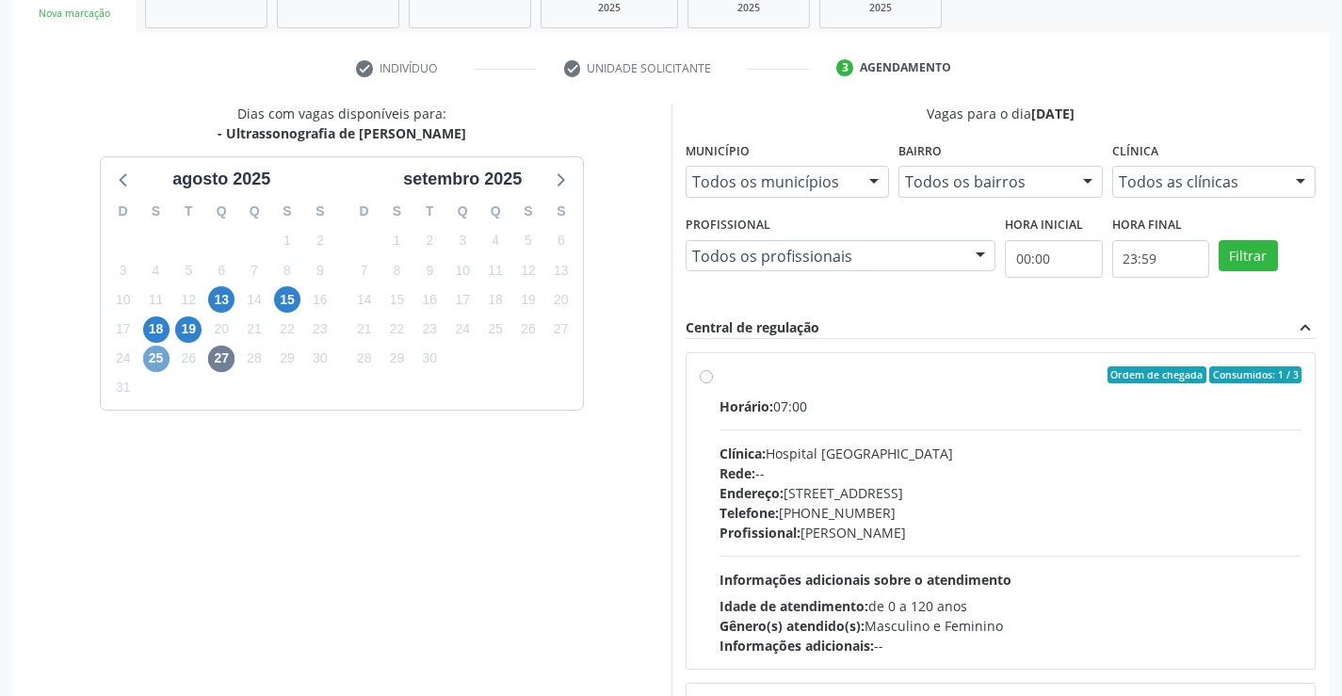
click at [154, 357] on span "25" at bounding box center [156, 359] width 26 height 26
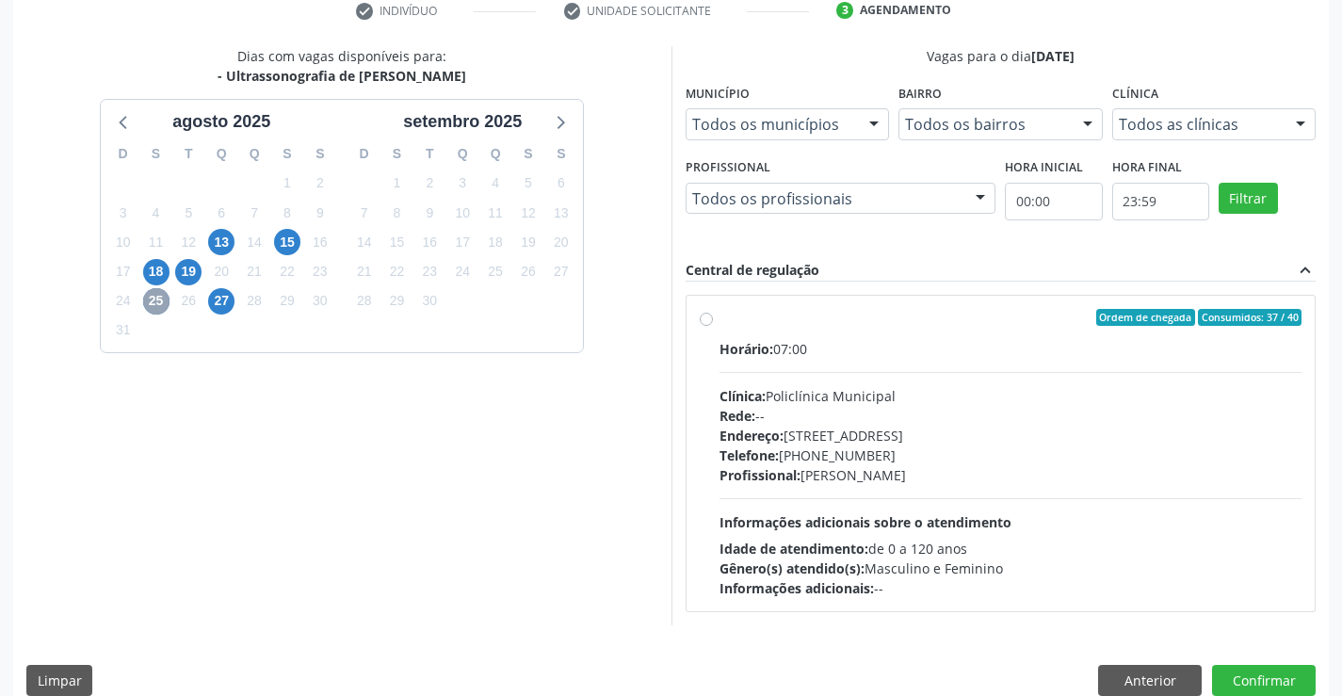
scroll to position [396, 0]
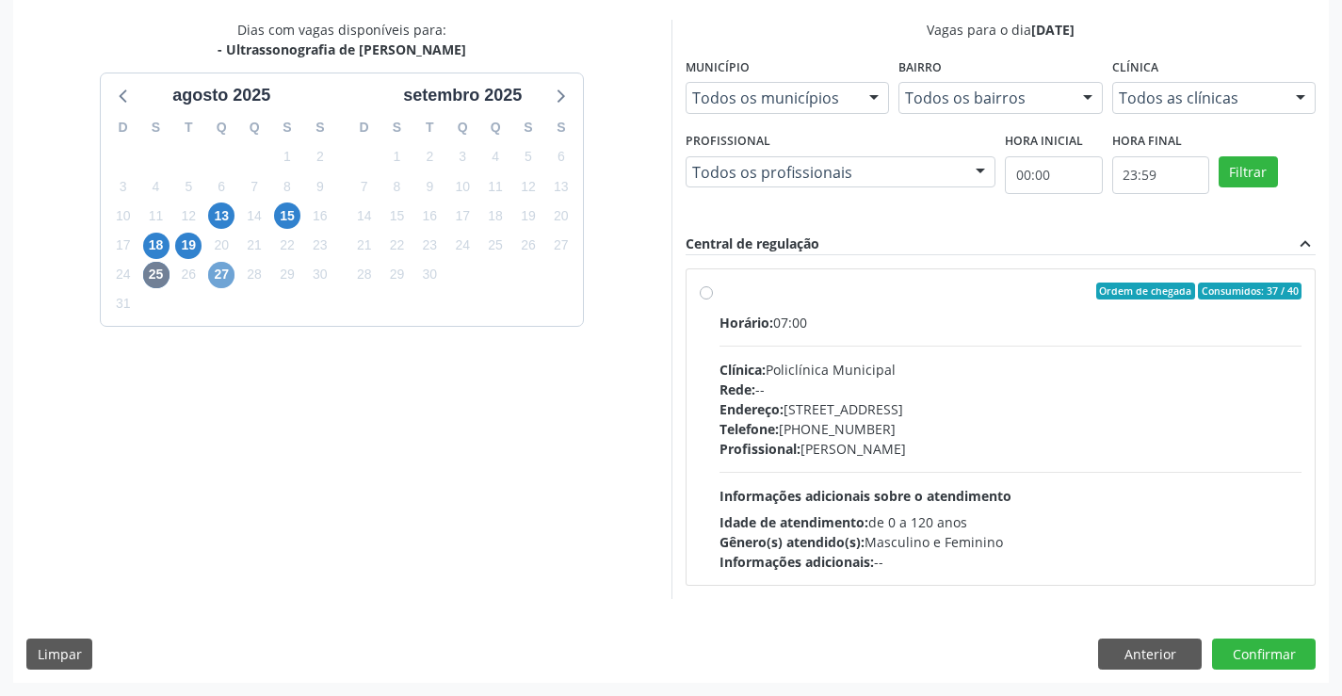
click at [217, 270] on span "27" at bounding box center [221, 275] width 26 height 26
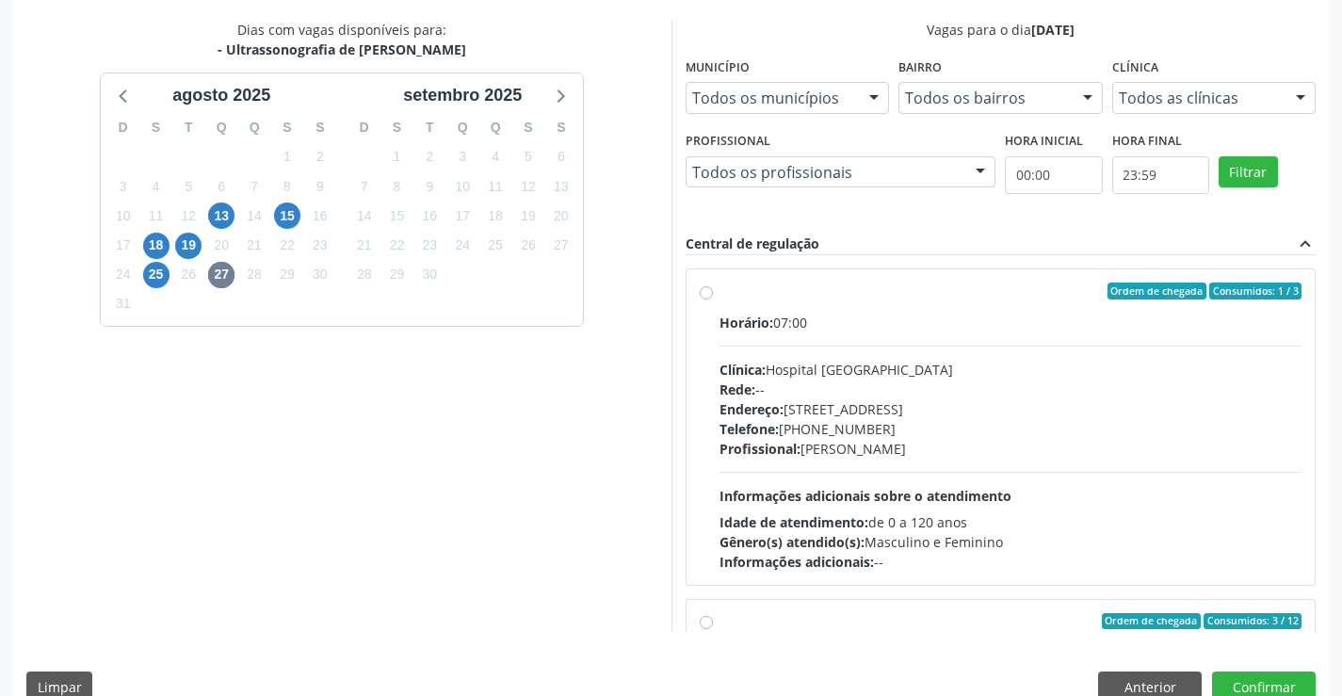
click at [954, 313] on div "Horário: 07:00" at bounding box center [1011, 323] width 583 height 20
click at [713, 300] on input "Ordem de chegada Consumidos: 1 / 3 Horário: 07:00 Clínica: Hospital [GEOGRAPHIC…" at bounding box center [706, 291] width 13 height 17
radio input "true"
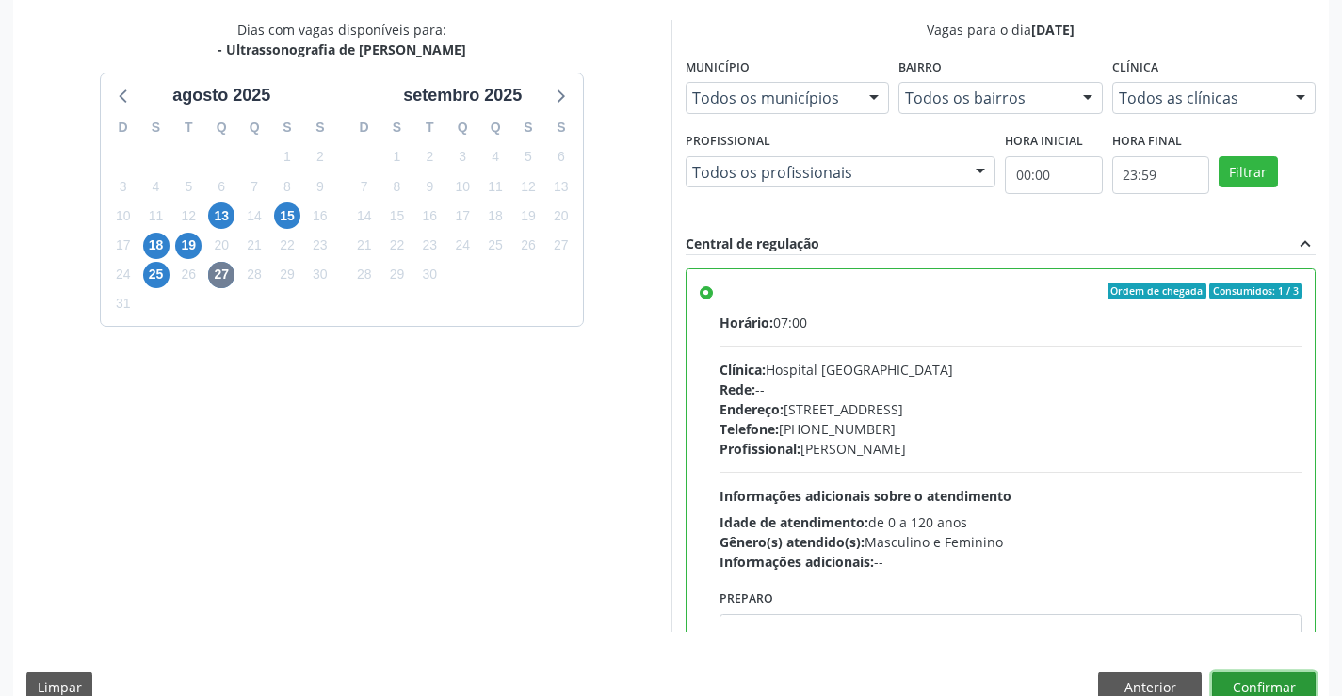
click at [1264, 681] on button "Confirmar" at bounding box center [1264, 688] width 104 height 32
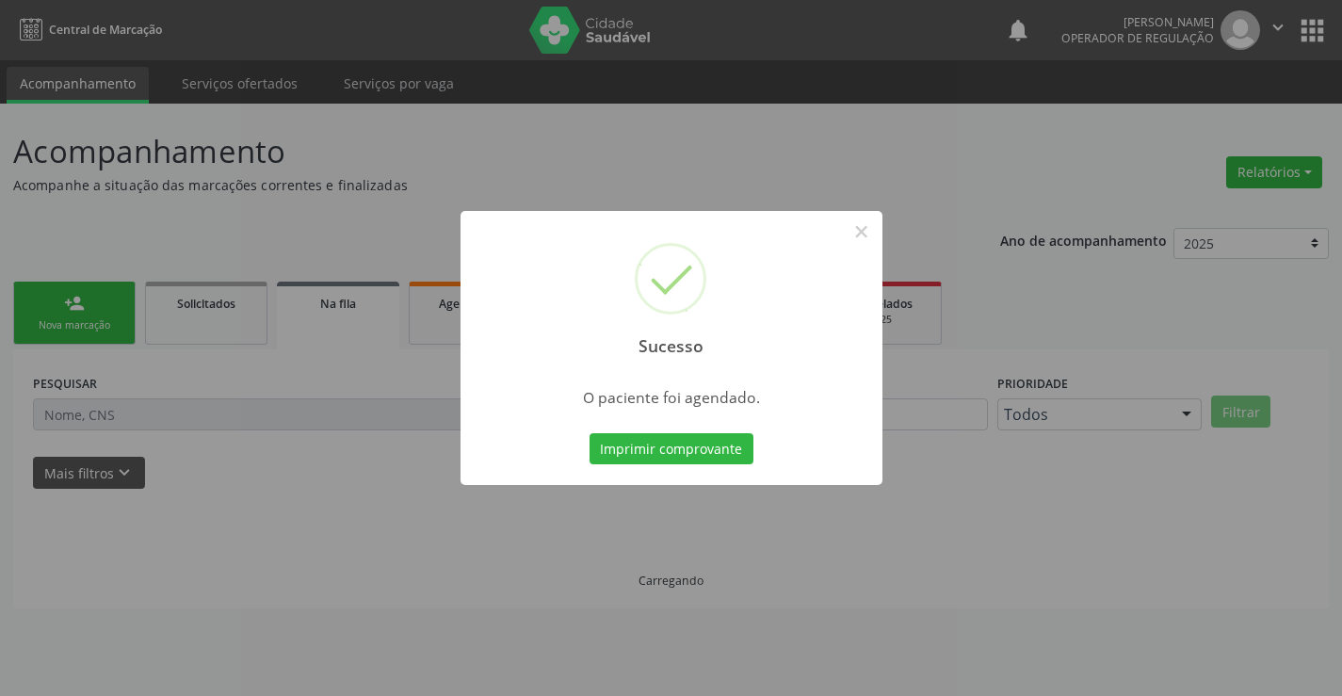
scroll to position [0, 0]
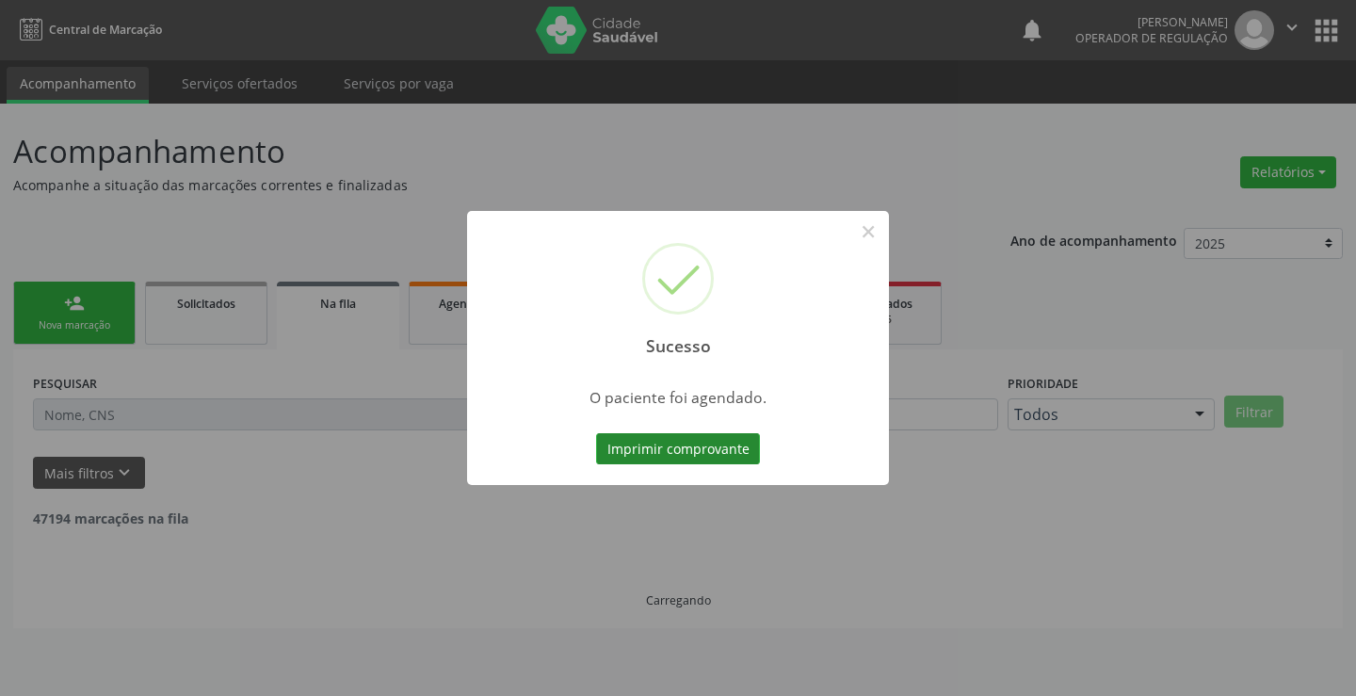
click at [668, 443] on button "Imprimir comprovante" at bounding box center [678, 449] width 164 height 32
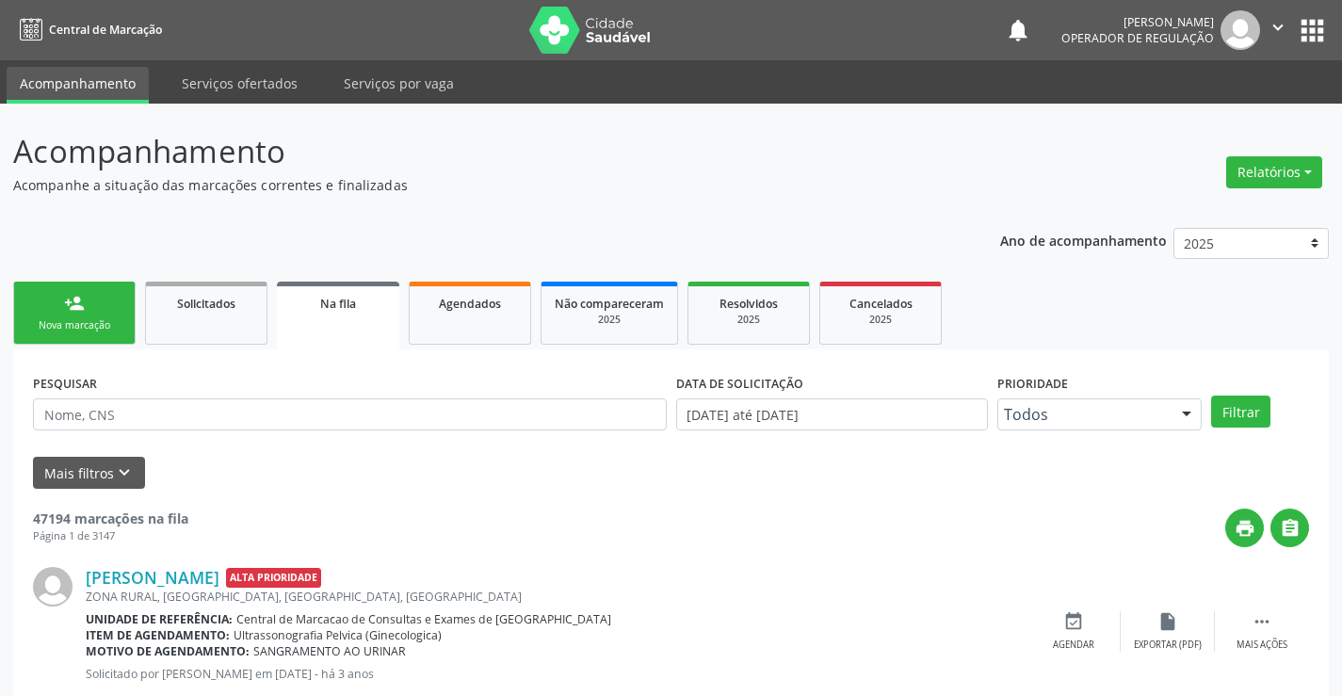
click at [56, 316] on link "person_add Nova marcação" at bounding box center [74, 313] width 122 height 63
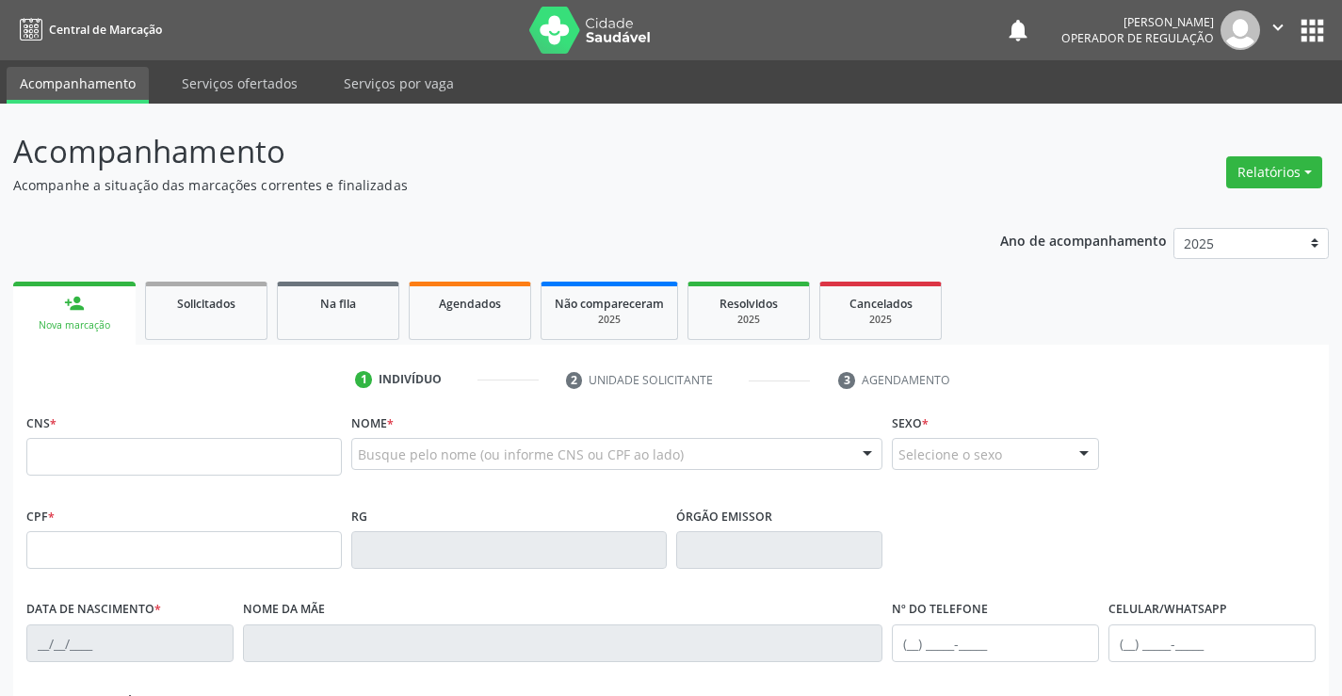
click at [1272, 23] on icon "" at bounding box center [1278, 27] width 21 height 21
click at [1229, 122] on link "Sair" at bounding box center [1230, 115] width 130 height 26
